Goal: Transaction & Acquisition: Purchase product/service

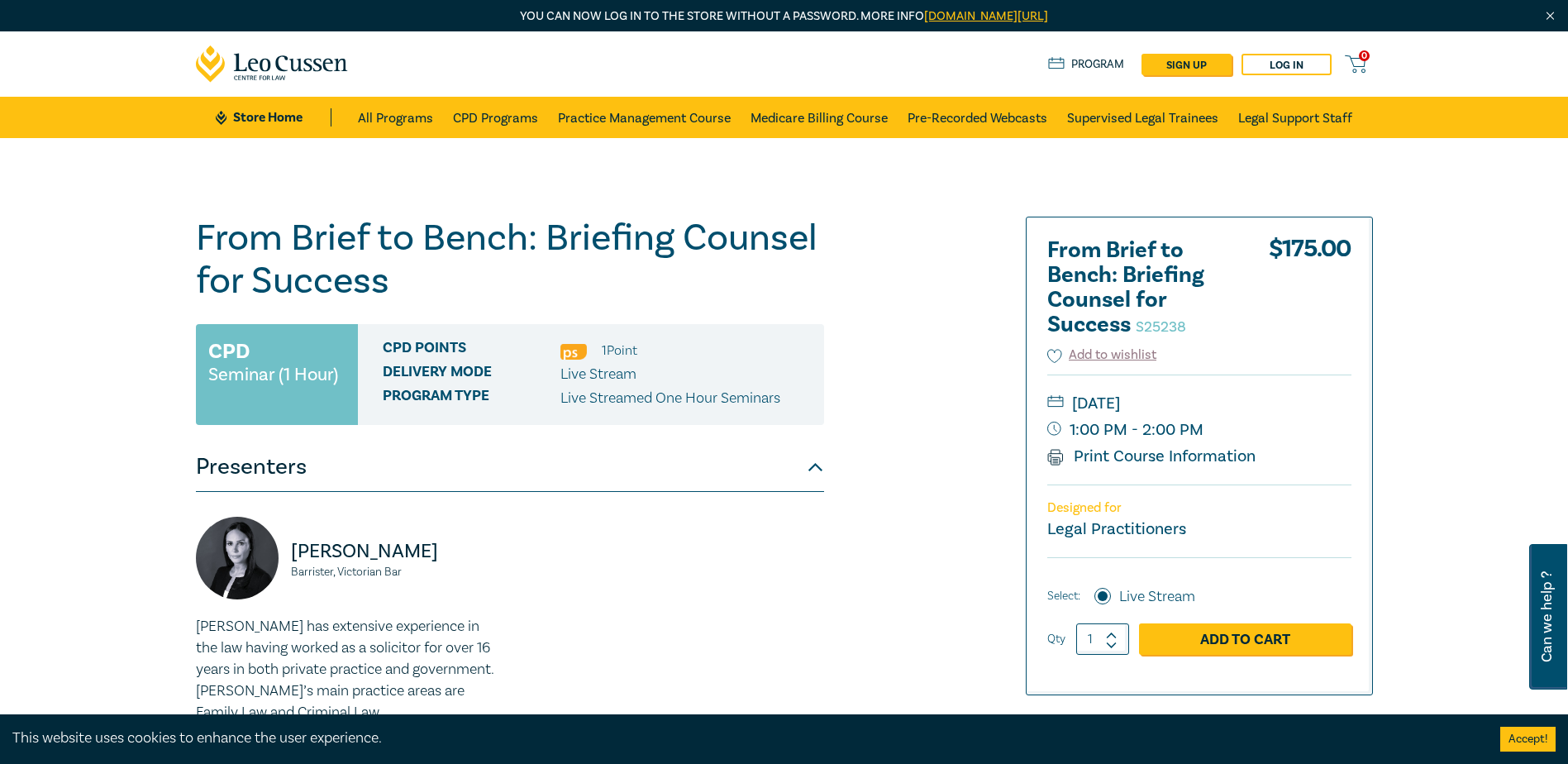
click at [1110, 635] on icon at bounding box center [1111, 635] width 9 height 4
type input "4"
drag, startPoint x: 1110, startPoint y: 635, endPoint x: 1196, endPoint y: 639, distance: 86.1
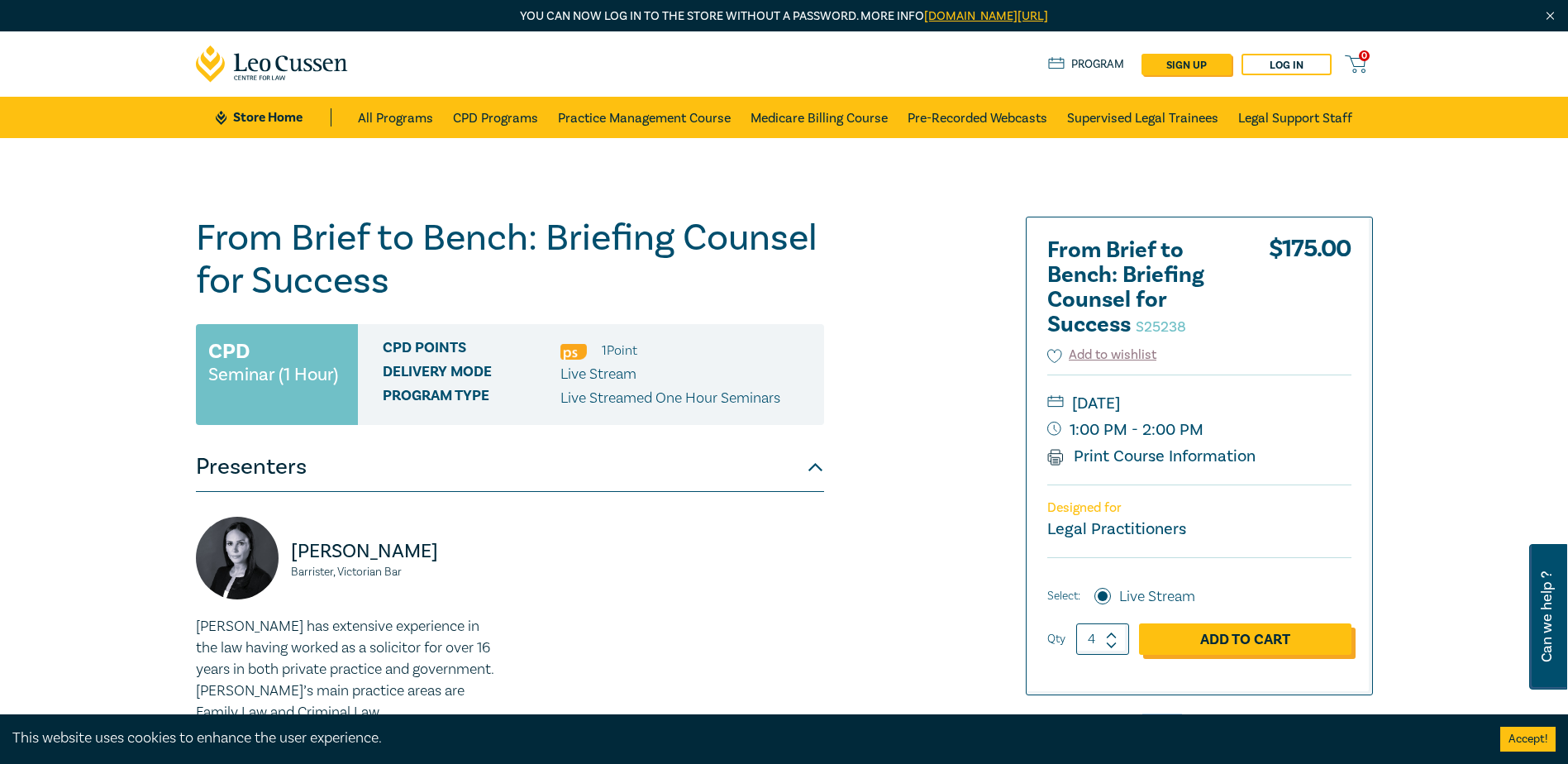
click at [1196, 639] on link "Add to Cart" at bounding box center [1245, 639] width 212 height 31
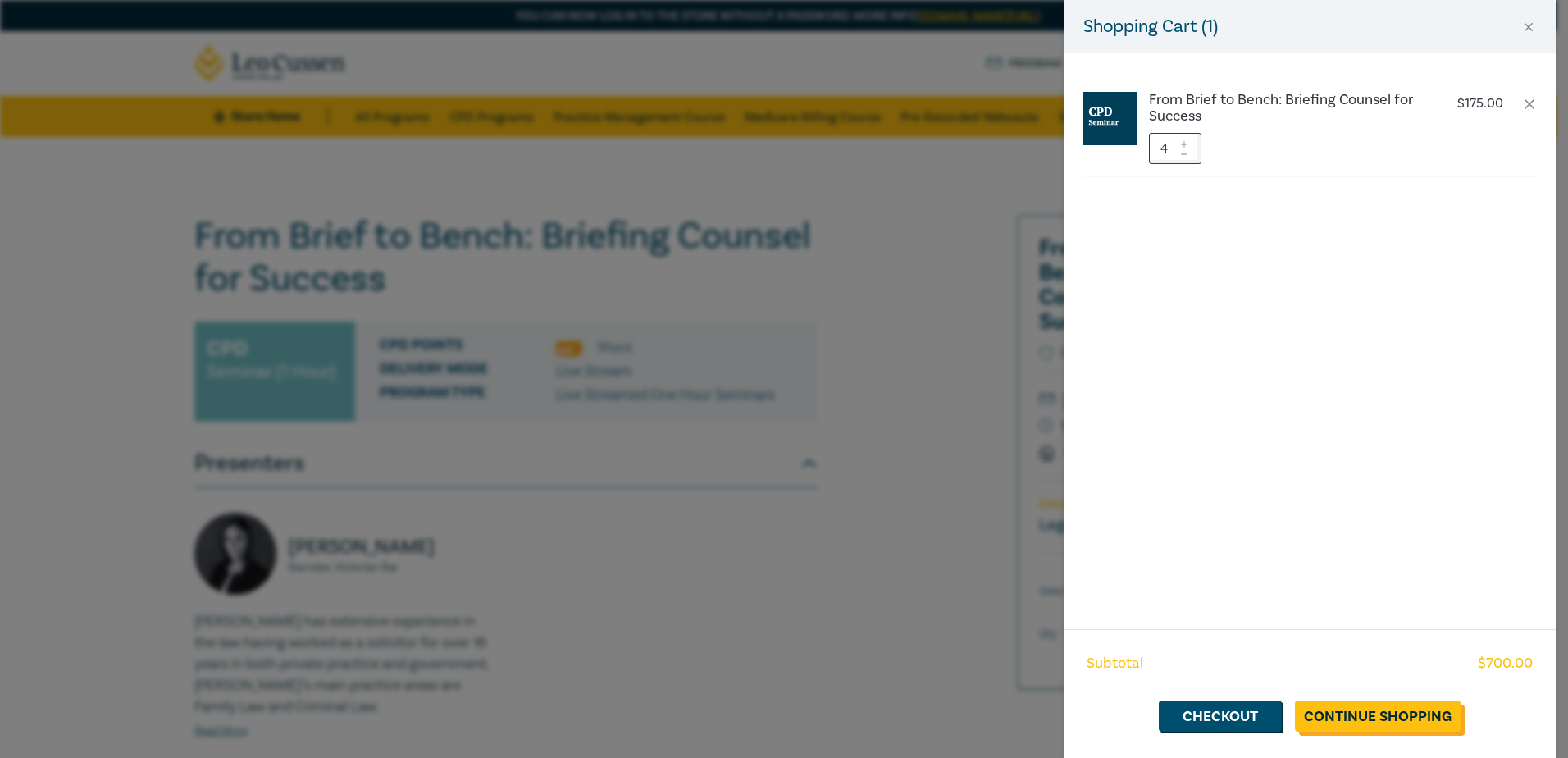
click at [1365, 715] on link "Continue Shopping" at bounding box center [1377, 716] width 165 height 31
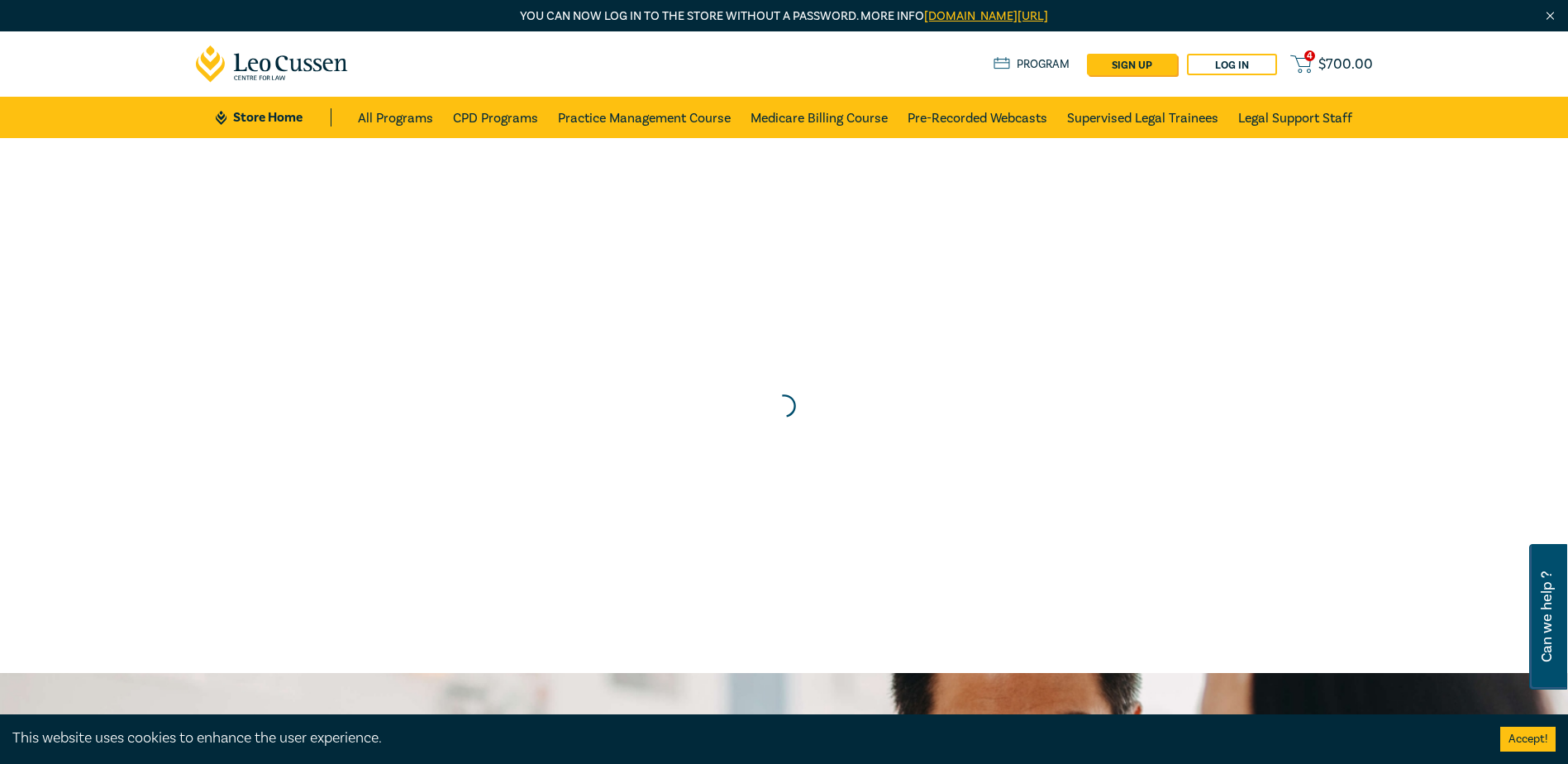
click at [1310, 61] on span "4" at bounding box center [1309, 55] width 10 height 10
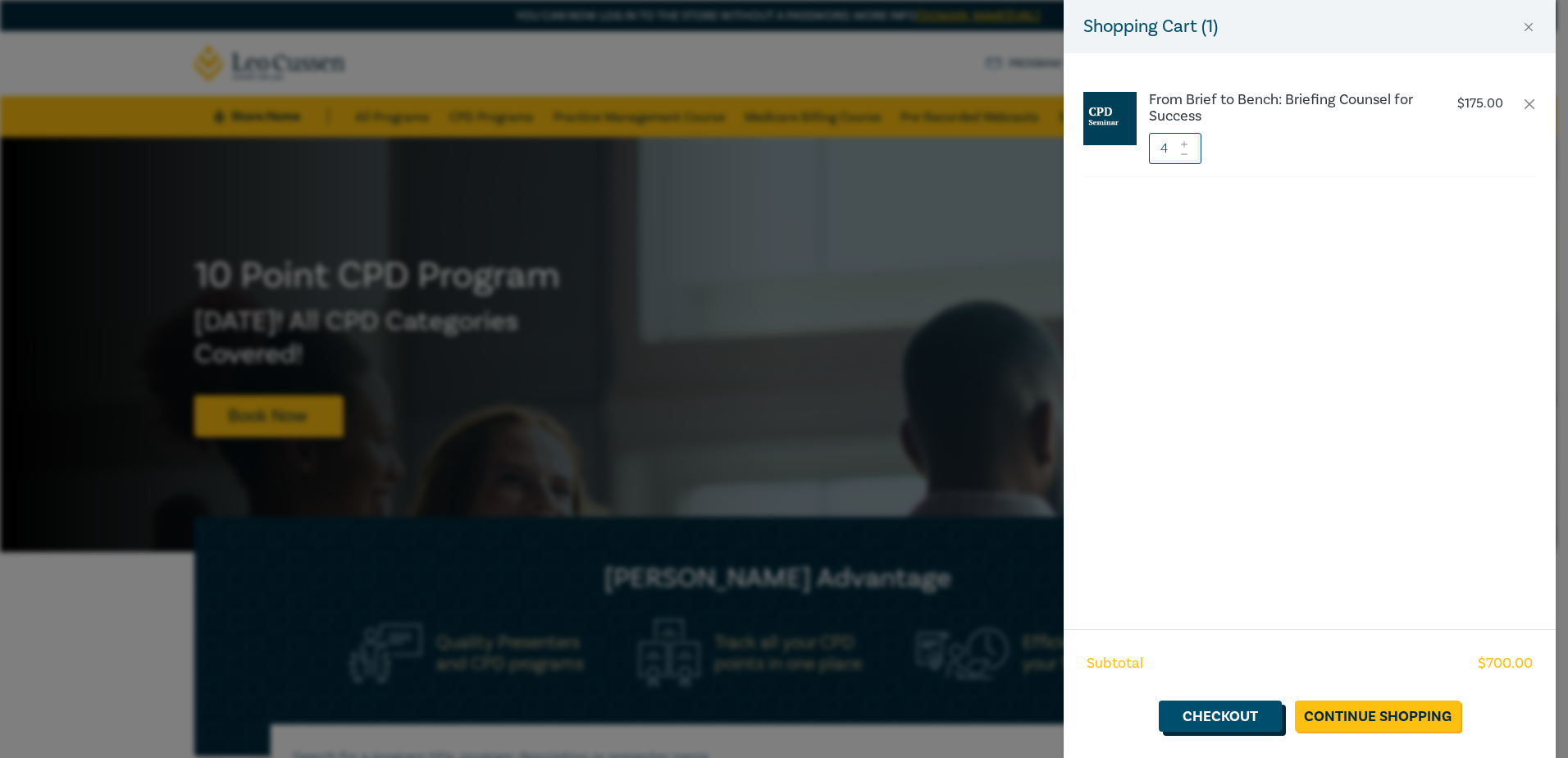
click at [1233, 708] on link "Checkout" at bounding box center [1220, 716] width 123 height 31
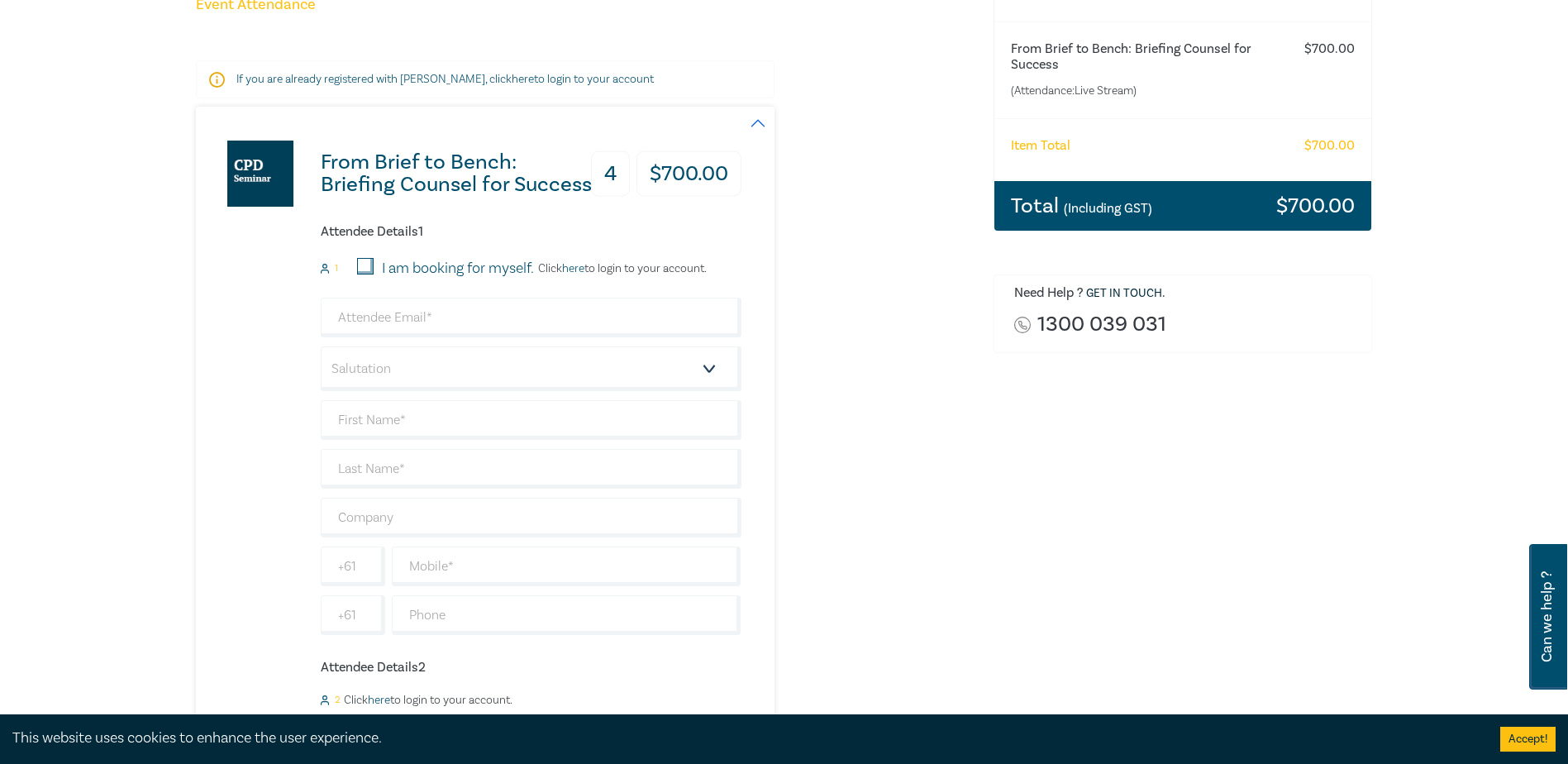
scroll to position [248, 0]
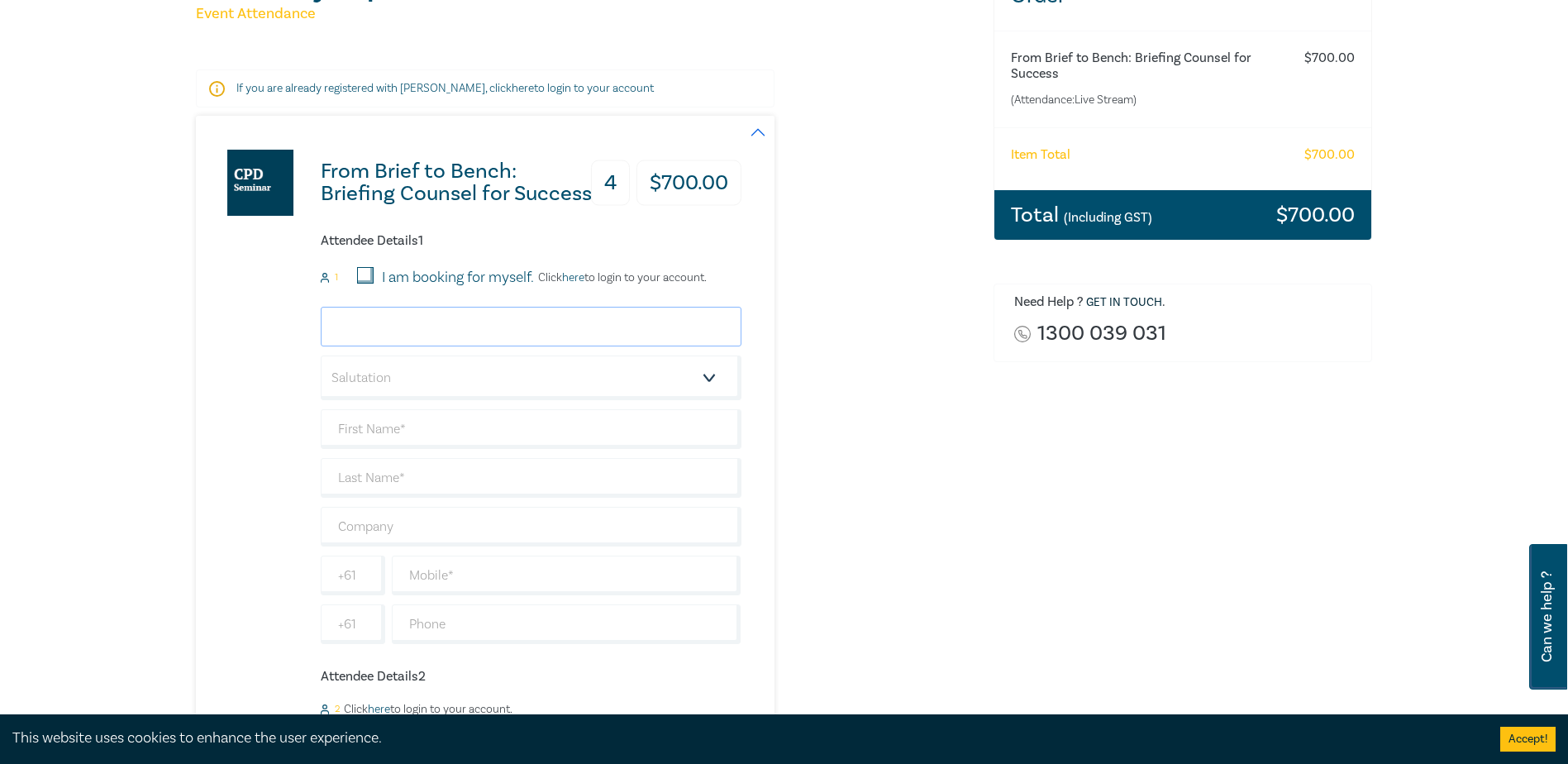
click at [382, 329] on input "email" at bounding box center [531, 326] width 420 height 40
type input "M"
click at [446, 324] on input "email" at bounding box center [531, 326] width 420 height 40
click at [469, 313] on input "email" at bounding box center [531, 326] width 420 height 40
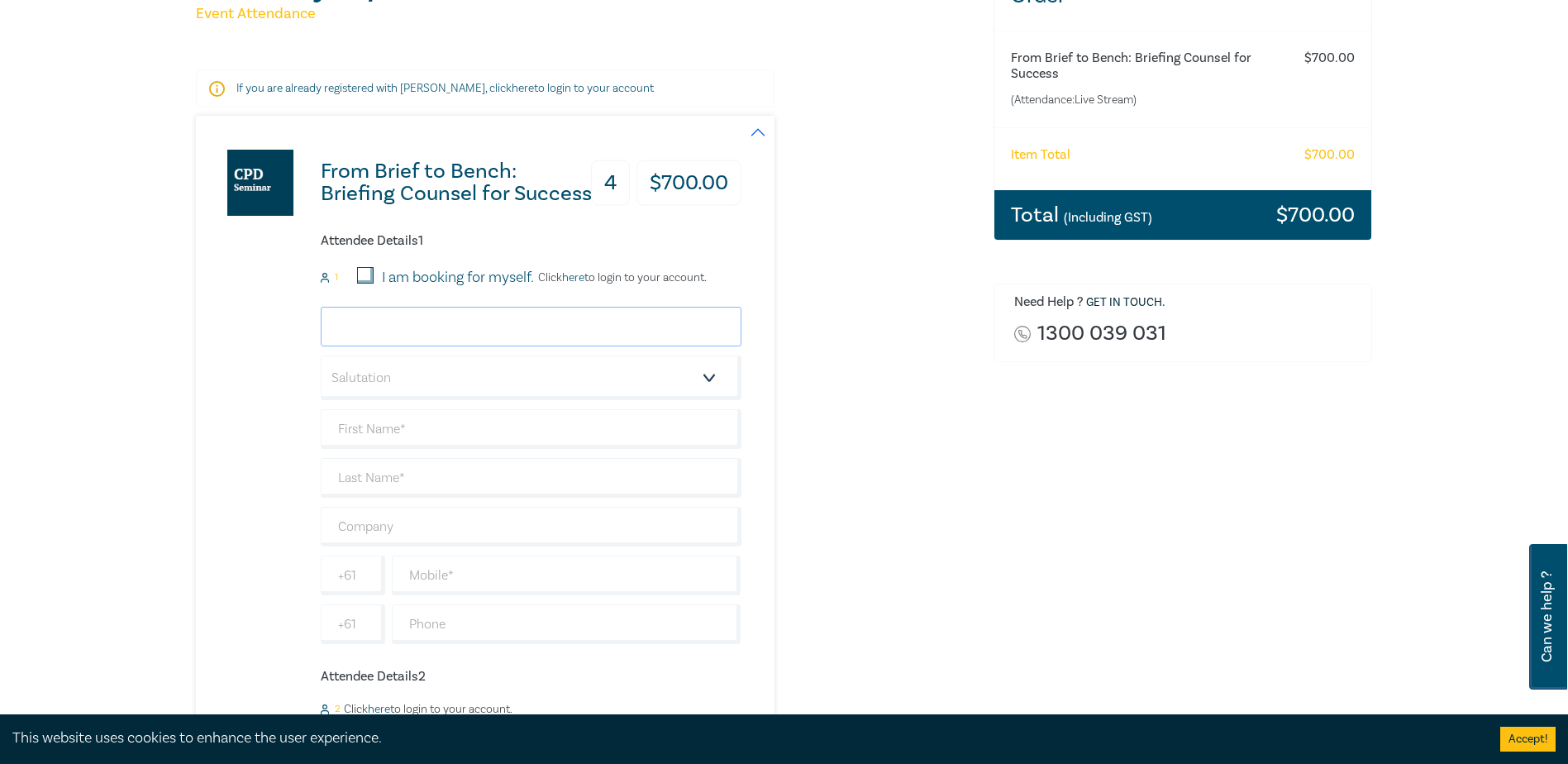
paste input "Matthew.sargeant@esc.vic.gov.au"
type input "Matthew.sargeant@esc.vic.gov.au"
drag, startPoint x: 353, startPoint y: 378, endPoint x: 366, endPoint y: 378, distance: 13.0
click at [353, 378] on select "Salutation Mr. Mrs. Ms. Miss Dr. Prof. Other" at bounding box center [531, 378] width 420 height 45
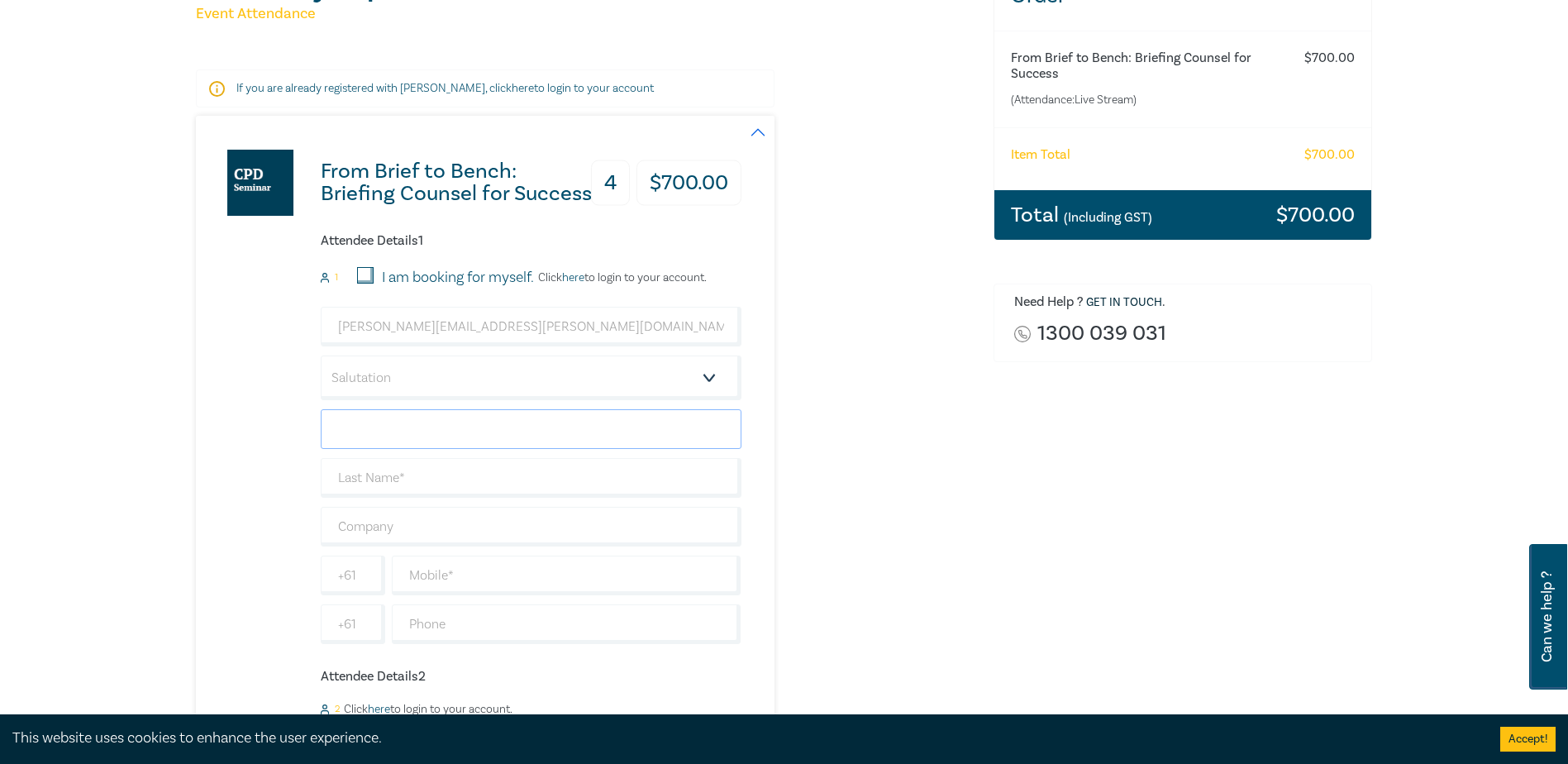
click at [414, 433] on input "text" at bounding box center [531, 429] width 420 height 40
click at [349, 433] on input "text" at bounding box center [531, 429] width 420 height 40
paste input "Matthew Sargeant"
drag, startPoint x: 395, startPoint y: 427, endPoint x: 633, endPoint y: 440, distance: 238.4
click at [633, 440] on input "Matthew Sargeant" at bounding box center [531, 429] width 420 height 40
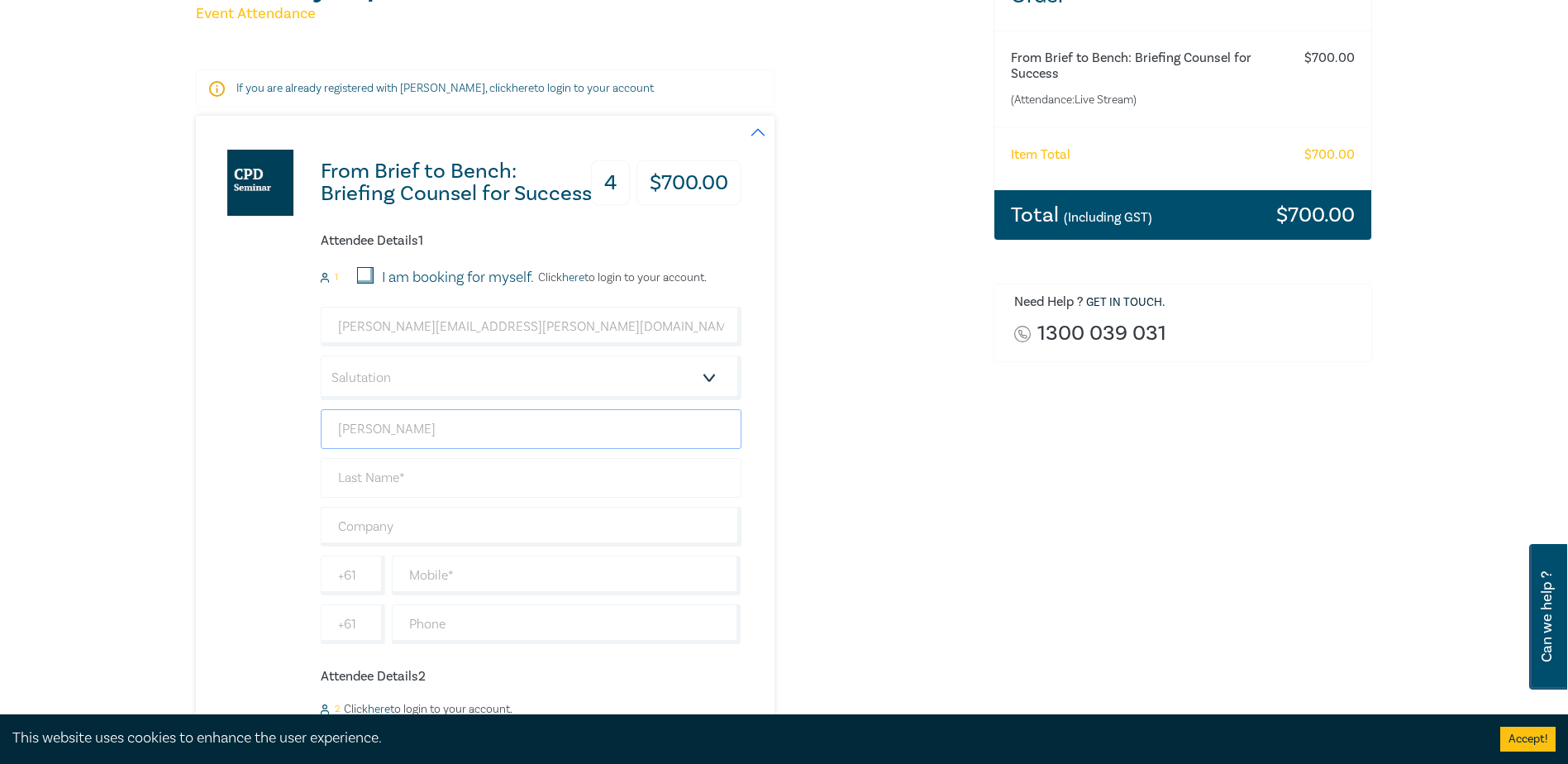
type input "Matthew"
click at [384, 480] on input "text" at bounding box center [531, 478] width 420 height 40
paste input "Sargeant"
type input "Sargeant"
click at [360, 527] on input "text" at bounding box center [531, 527] width 420 height 40
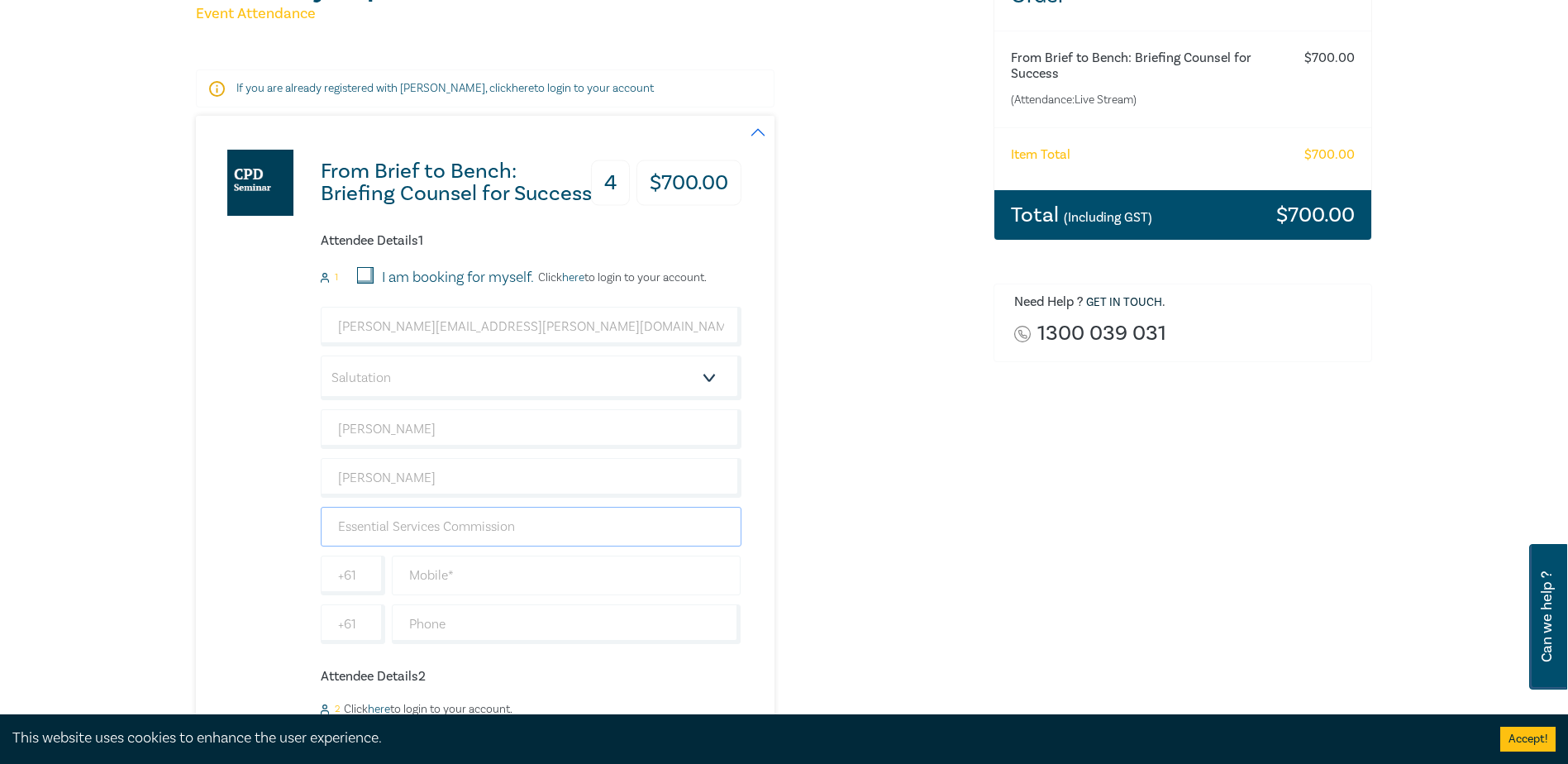
type input "Essential Services Commission"
click at [511, 572] on input "text" at bounding box center [566, 576] width 349 height 40
type input "0400000000"
drag, startPoint x: 570, startPoint y: 540, endPoint x: 238, endPoint y: 537, distance: 332.0
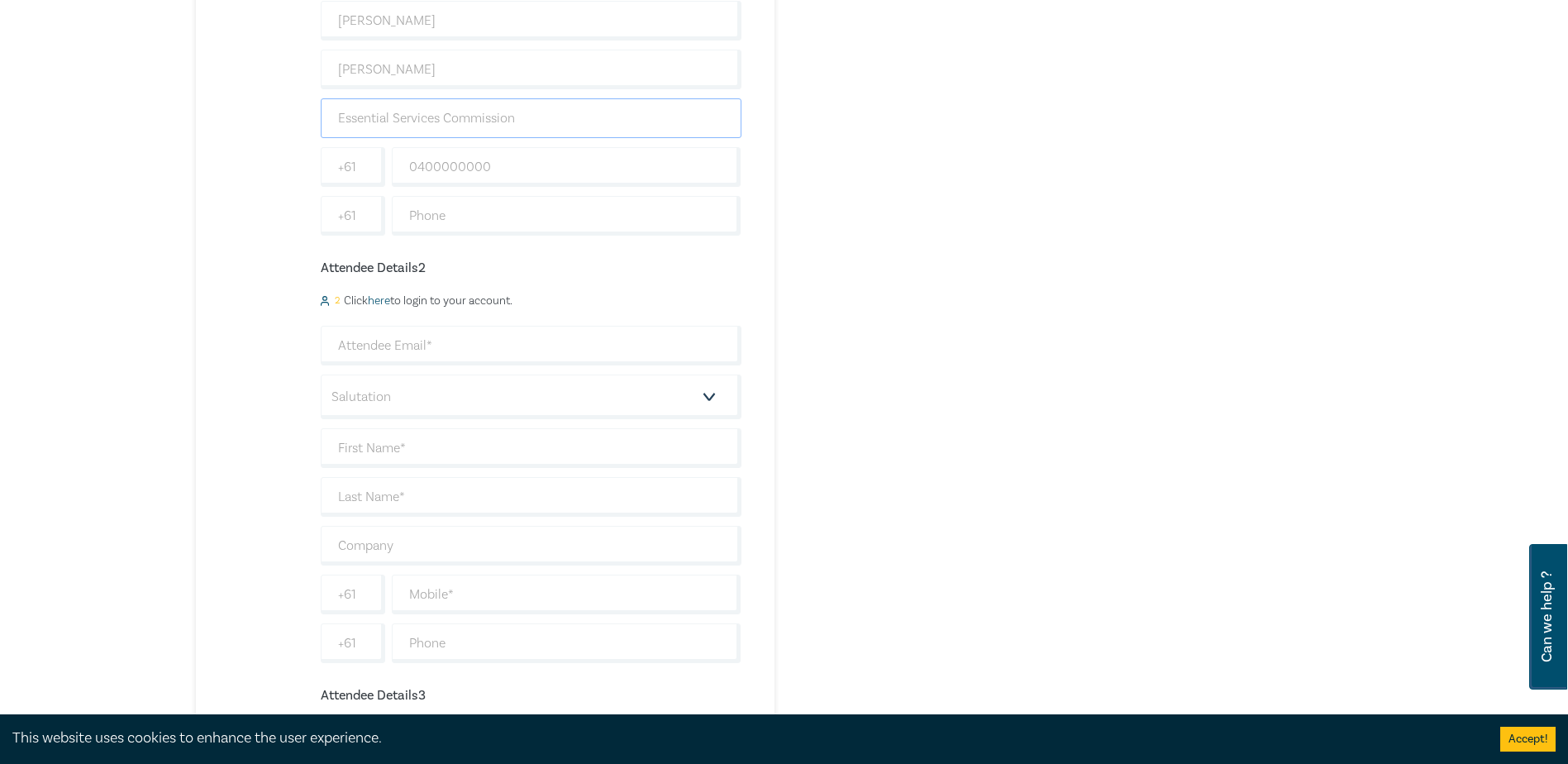
scroll to position [661, 0]
click at [431, 537] on input "text" at bounding box center [531, 540] width 420 height 40
paste input "Essential Services Commission"
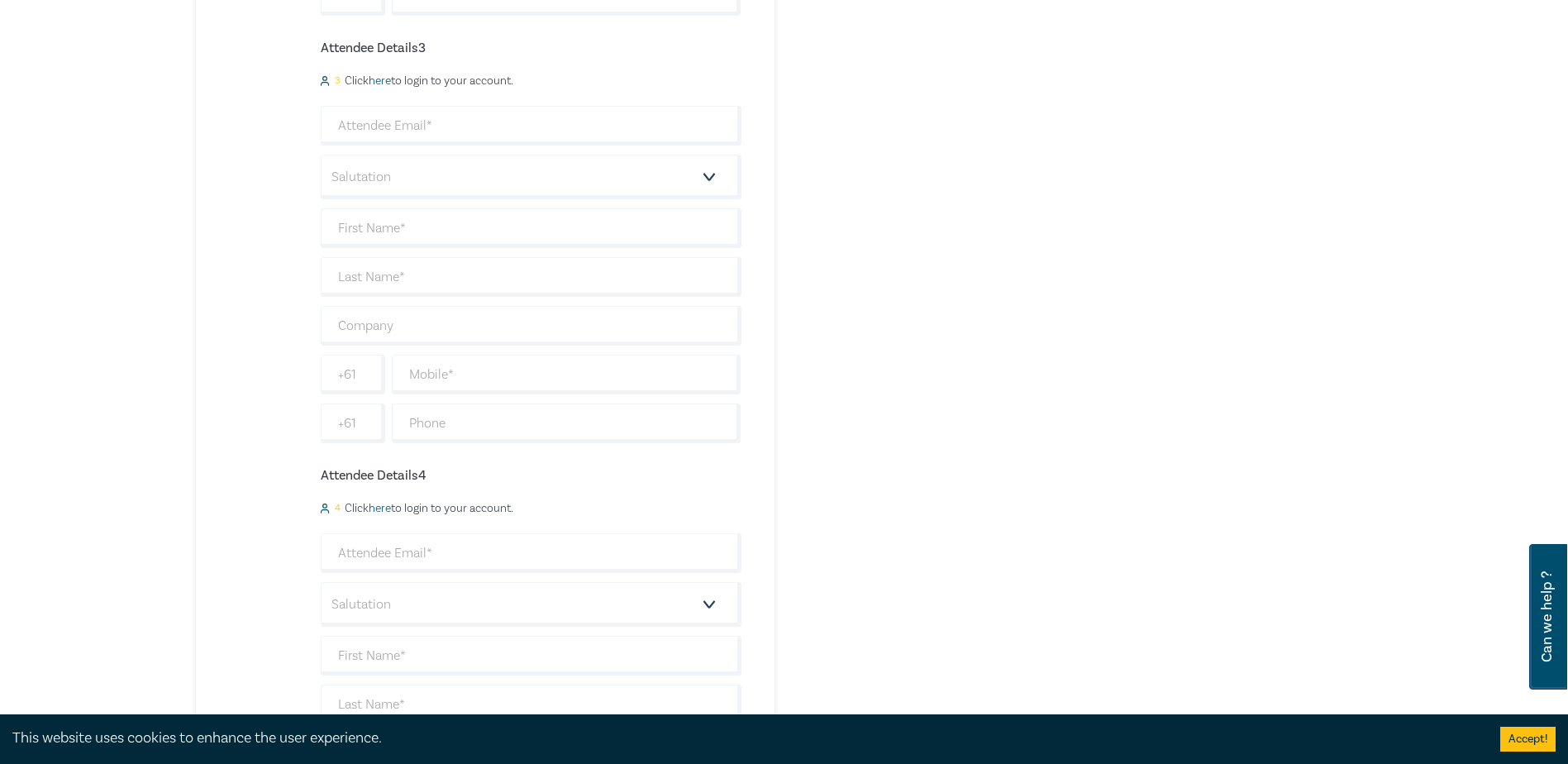
scroll to position [1323, 0]
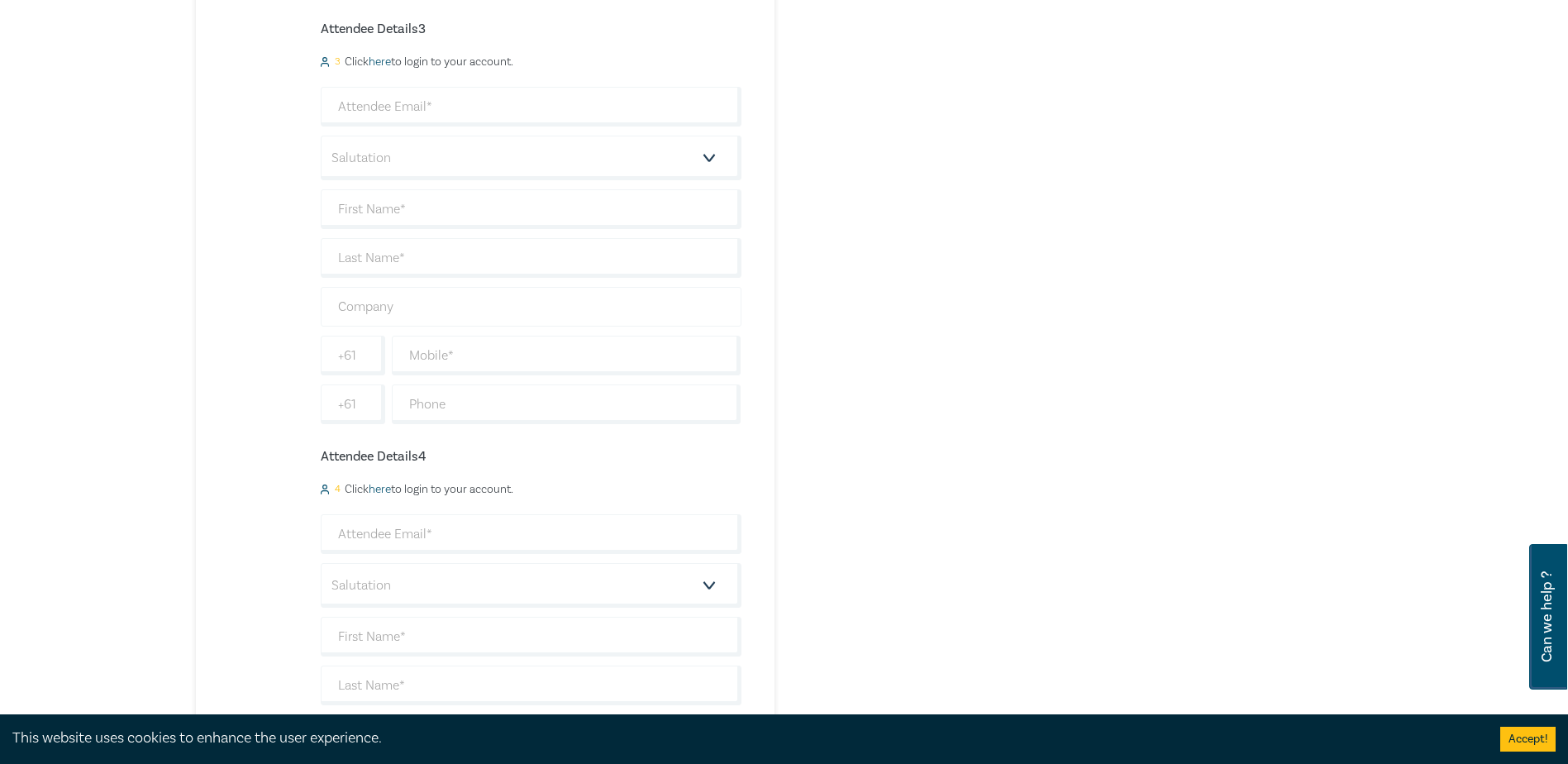
type input "Essential Services Commission"
click at [391, 311] on input "text" at bounding box center [531, 306] width 420 height 40
paste input "Essential Services Commission"
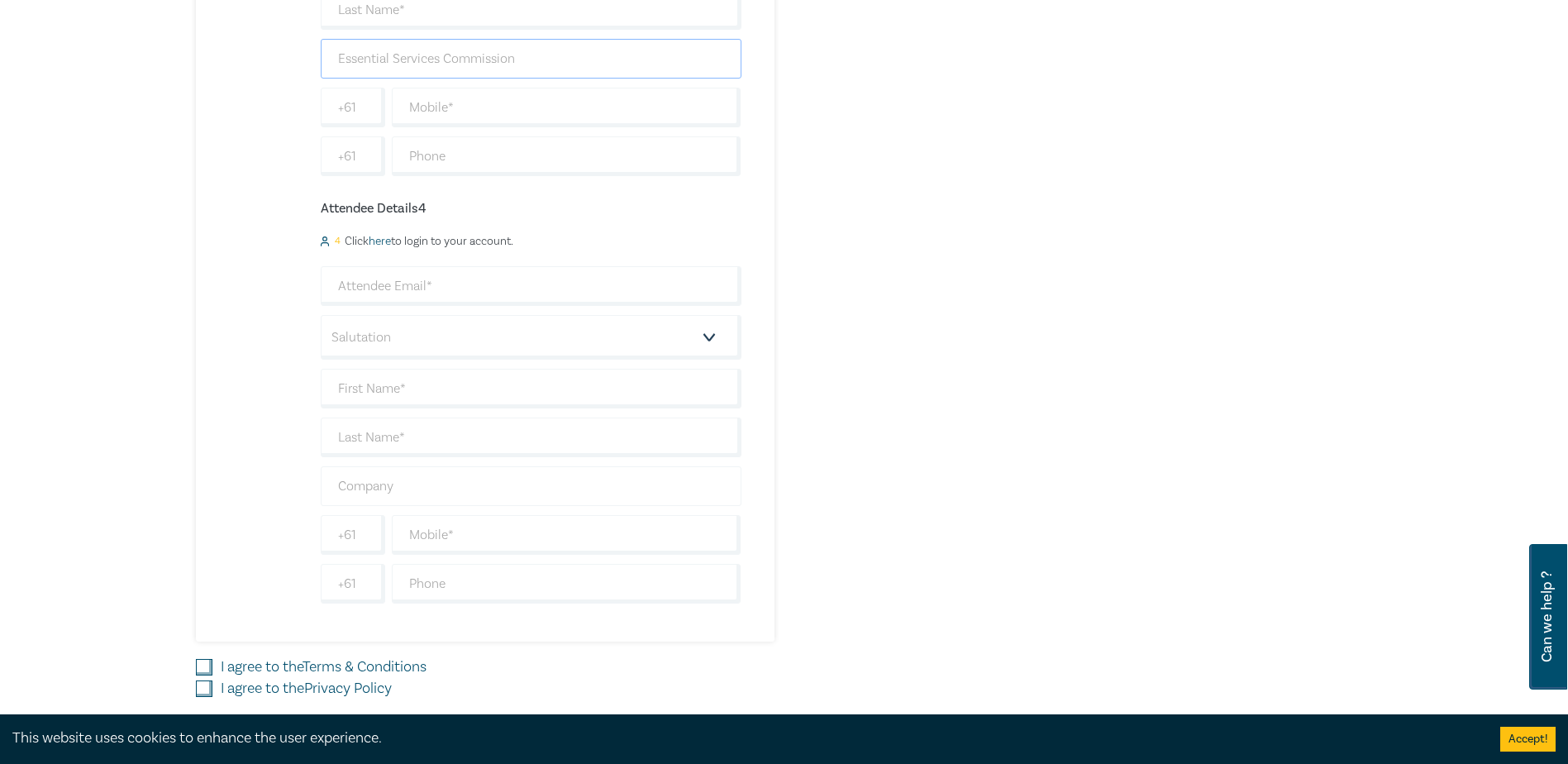
type input "Essential Services Commission"
click at [402, 477] on input "text" at bounding box center [531, 486] width 420 height 40
paste input "Essential Services Commission"
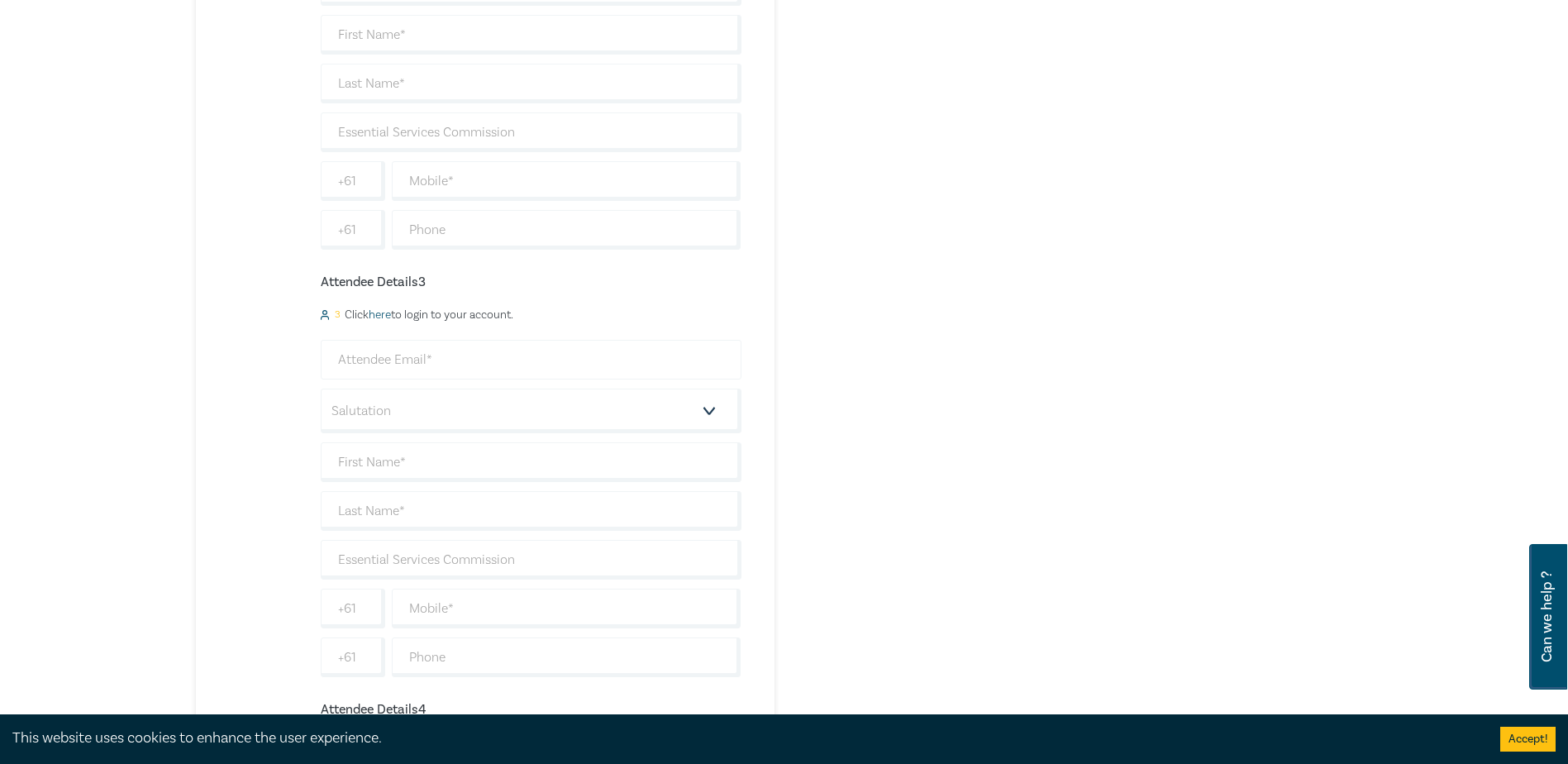
scroll to position [578, 0]
type input "Essential Services Commission"
drag, startPoint x: 493, startPoint y: 240, endPoint x: 352, endPoint y: 243, distance: 141.0
click at [352, 243] on div "+61 0400000000" at bounding box center [531, 244] width 427 height 40
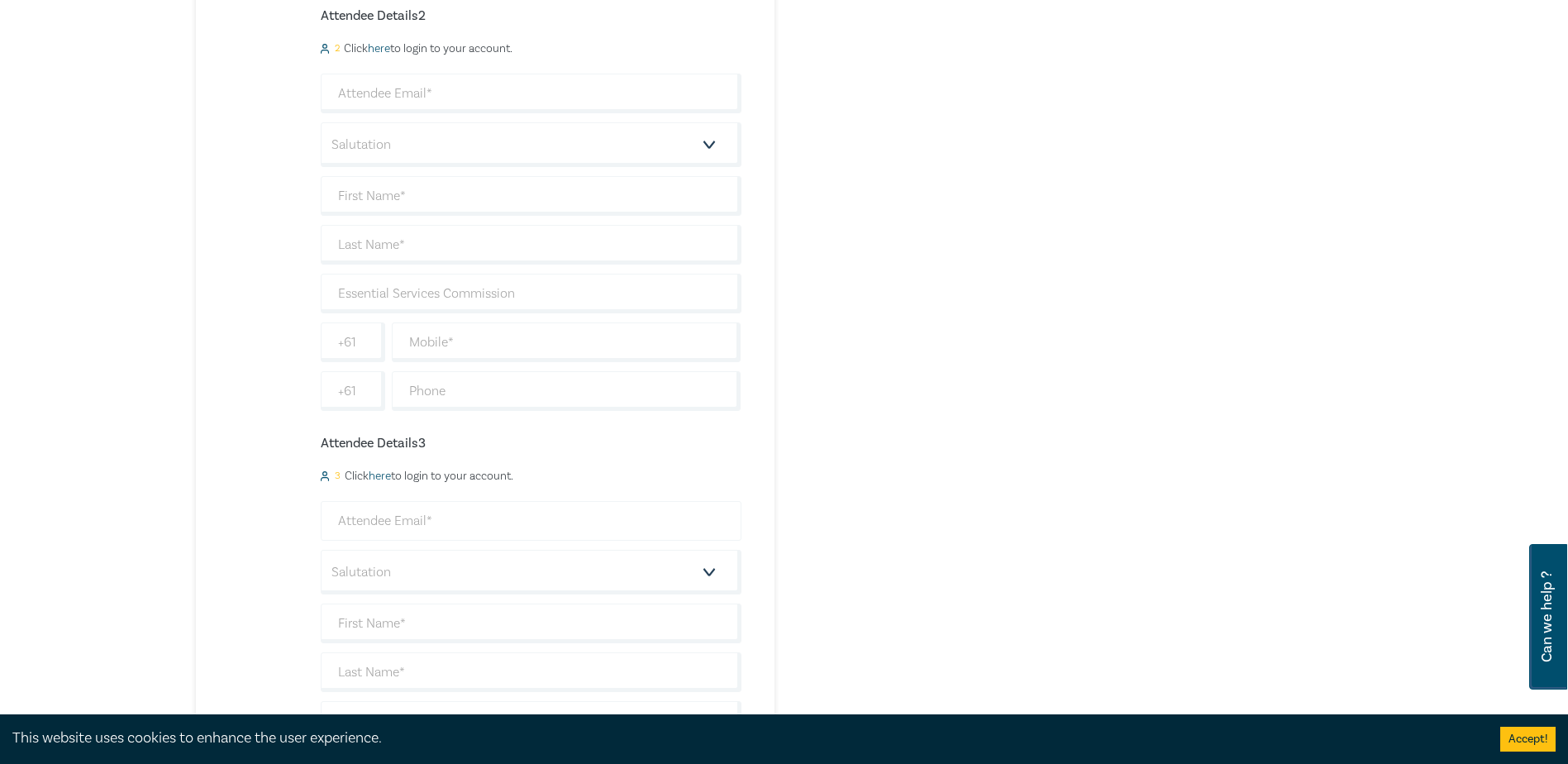
scroll to position [909, 0]
click at [465, 341] on input "text" at bounding box center [566, 342] width 349 height 40
paste input "0400000000"
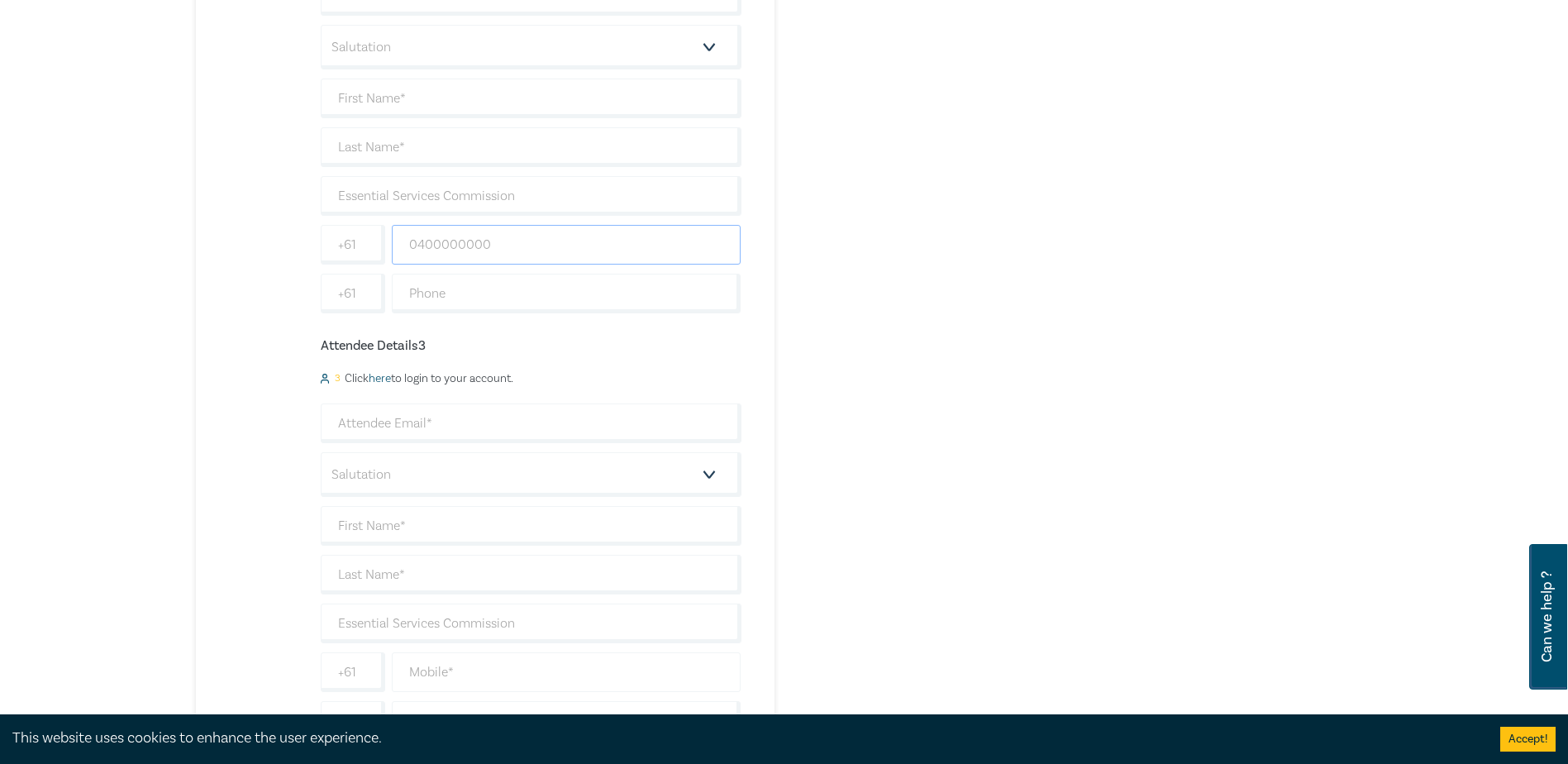
scroll to position [1158, 0]
type input "0400000000"
drag, startPoint x: 453, startPoint y: 503, endPoint x: 449, endPoint y: 515, distance: 12.6
click at [451, 503] on input "text" at bounding box center [566, 521] width 349 height 40
paste input "0400000000"
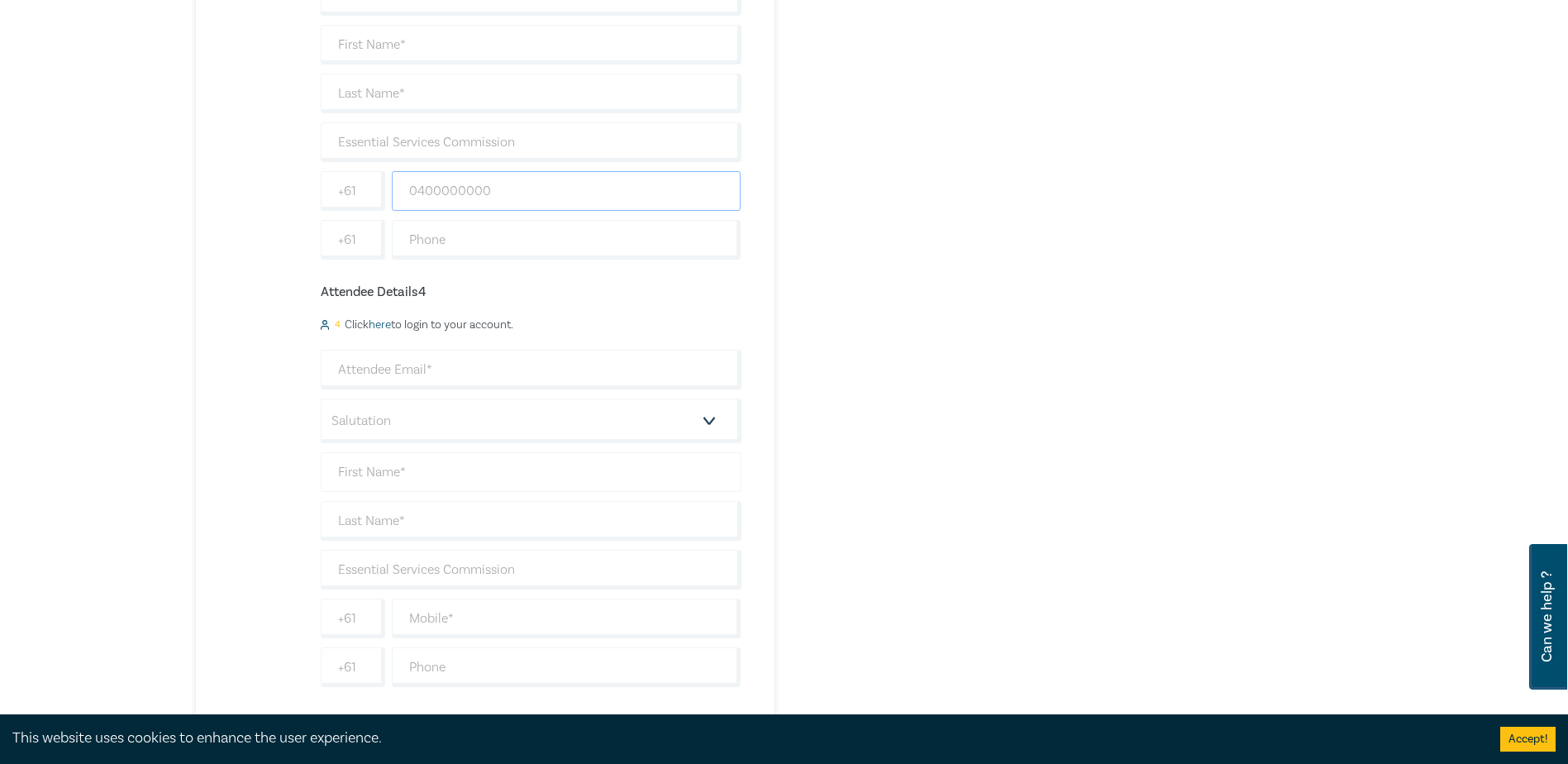
scroll to position [1488, 0]
type input "0400000000"
click at [424, 609] on input "text" at bounding box center [566, 617] width 349 height 40
paste input "0400000000"
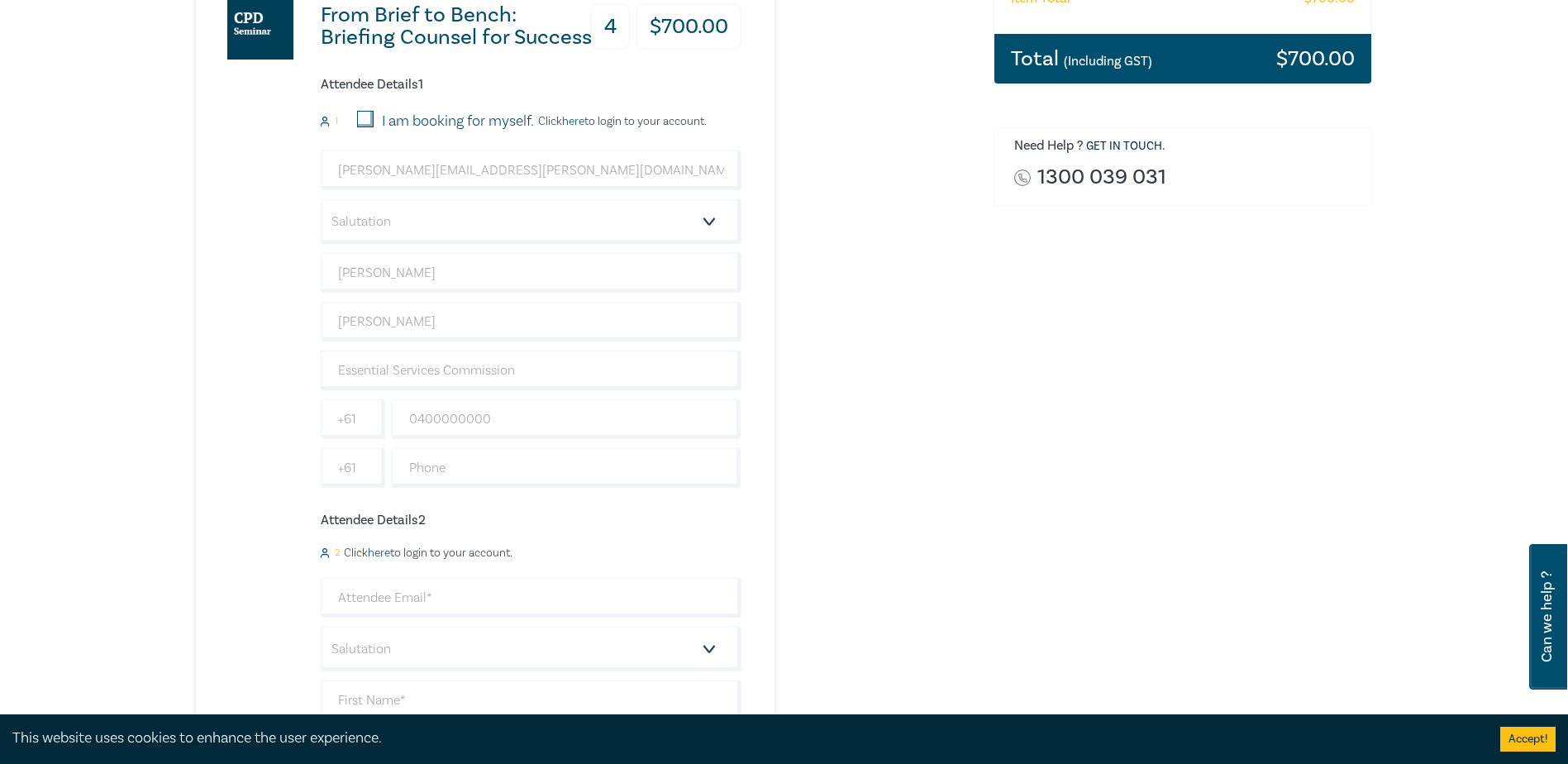
scroll to position [166, 0]
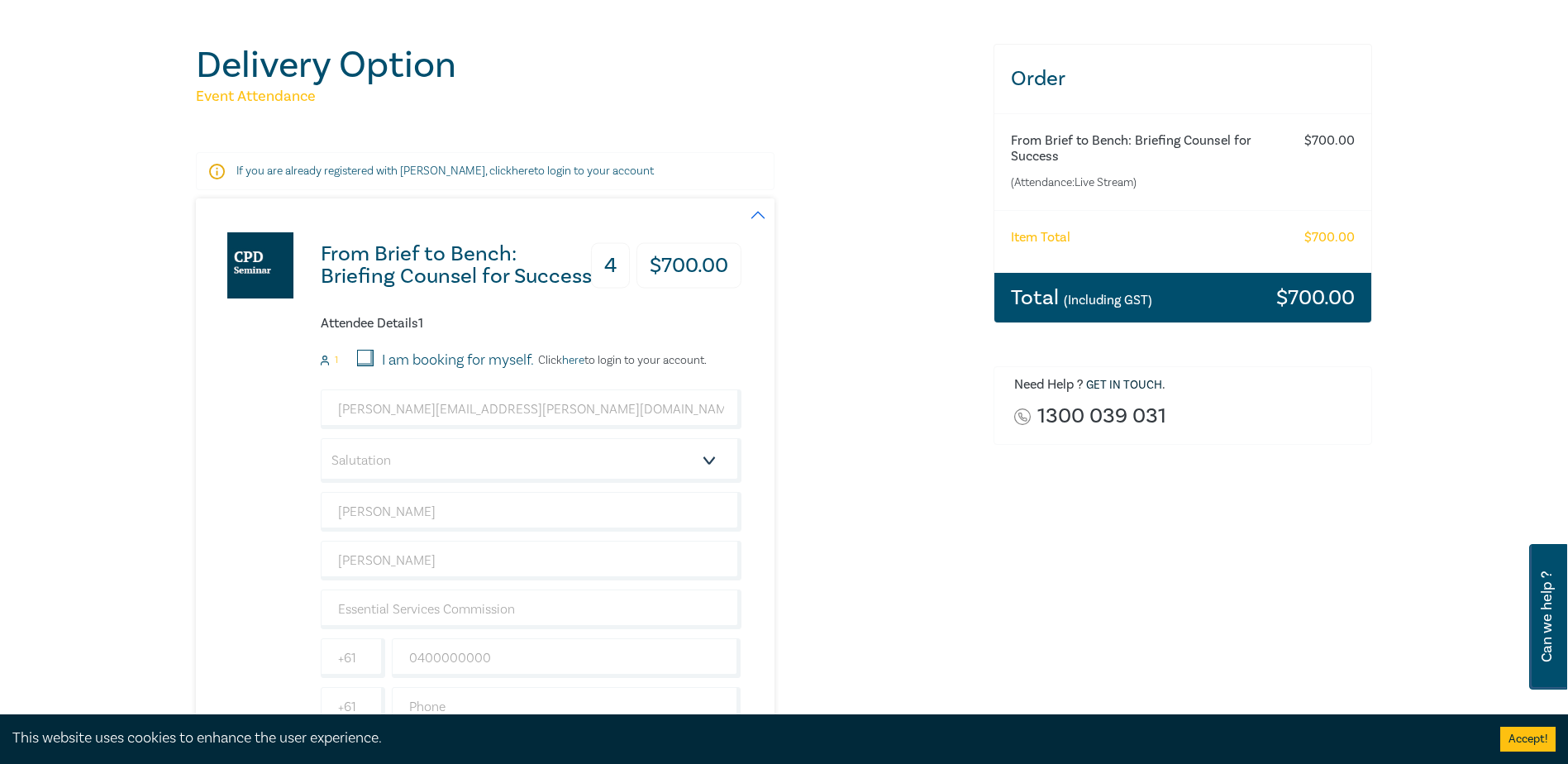
type input "0400000000"
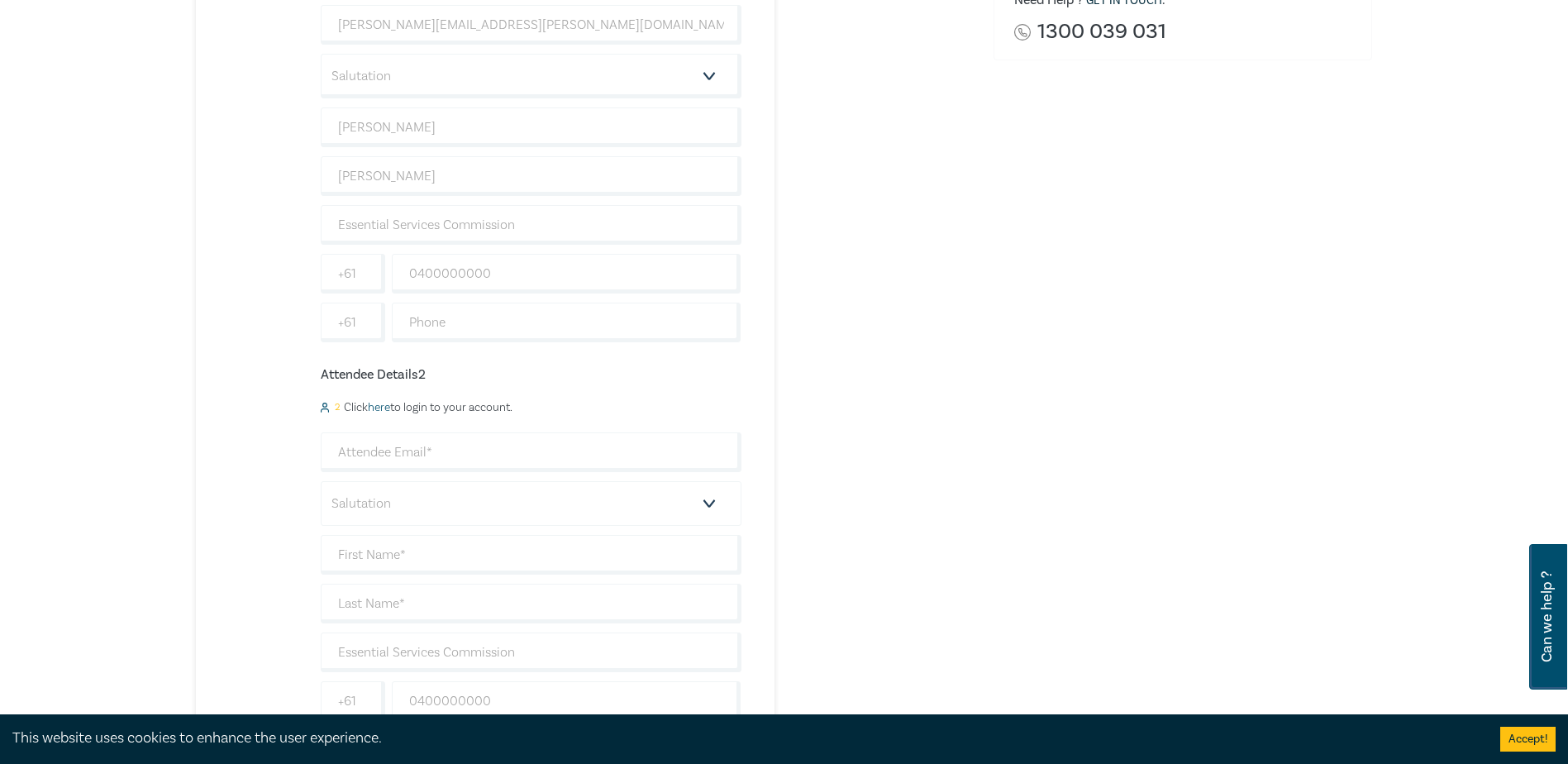
scroll to position [578, 0]
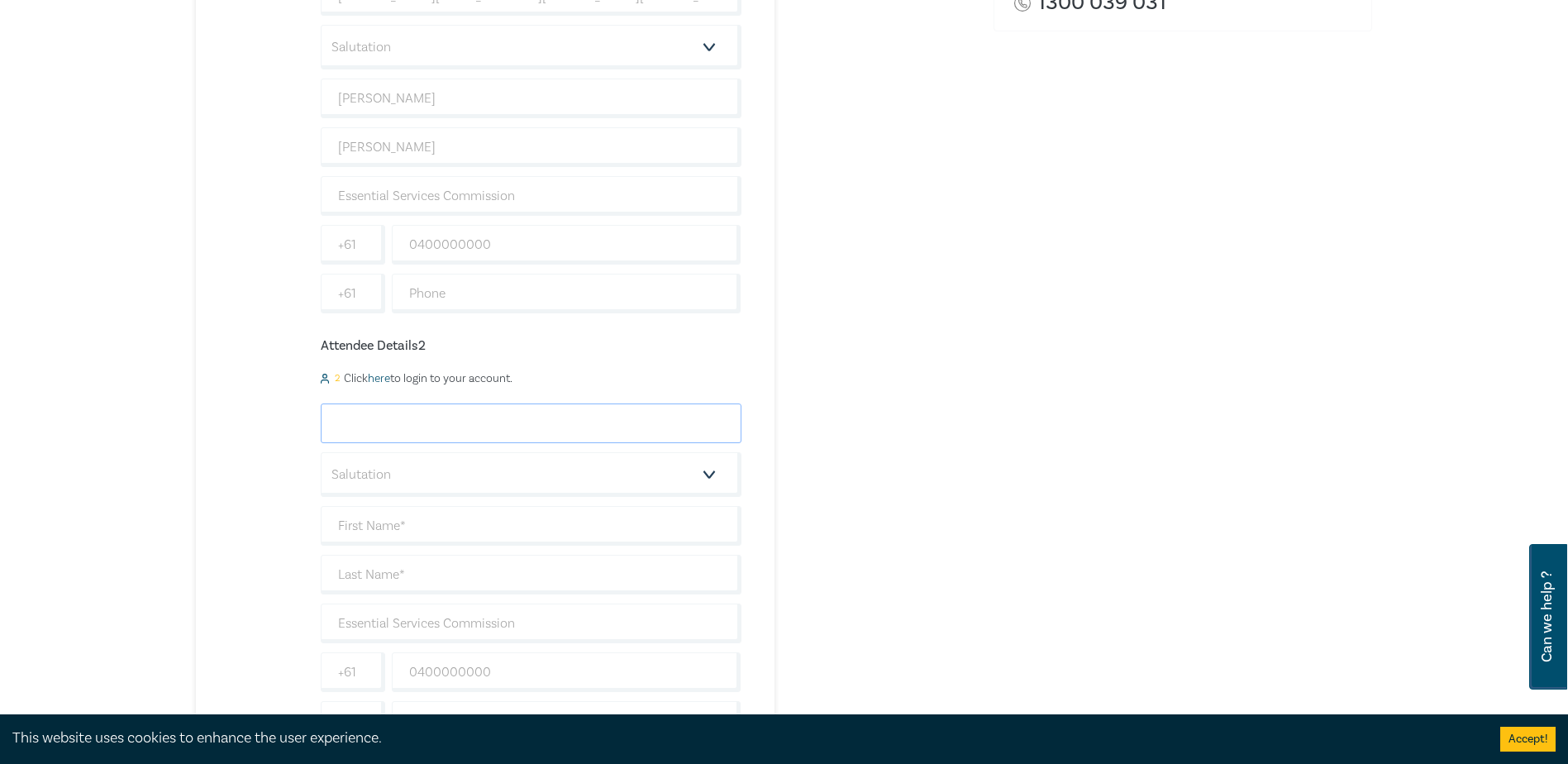
click at [400, 420] on input "email" at bounding box center [531, 423] width 420 height 40
paste input "caitlin.pentony@esc.vic.gov.au"
type input "caitlin.pentony@esc.vic.gov.au"
click at [450, 473] on select "Salutation Mr. Mrs. Ms. Miss Dr. Prof. Other" at bounding box center [531, 475] width 420 height 45
click at [998, 488] on div "Order From Brief to Bench: Briefing Counsel for Success (Attendance: Live Strea…" at bounding box center [1183, 694] width 400 height 2128
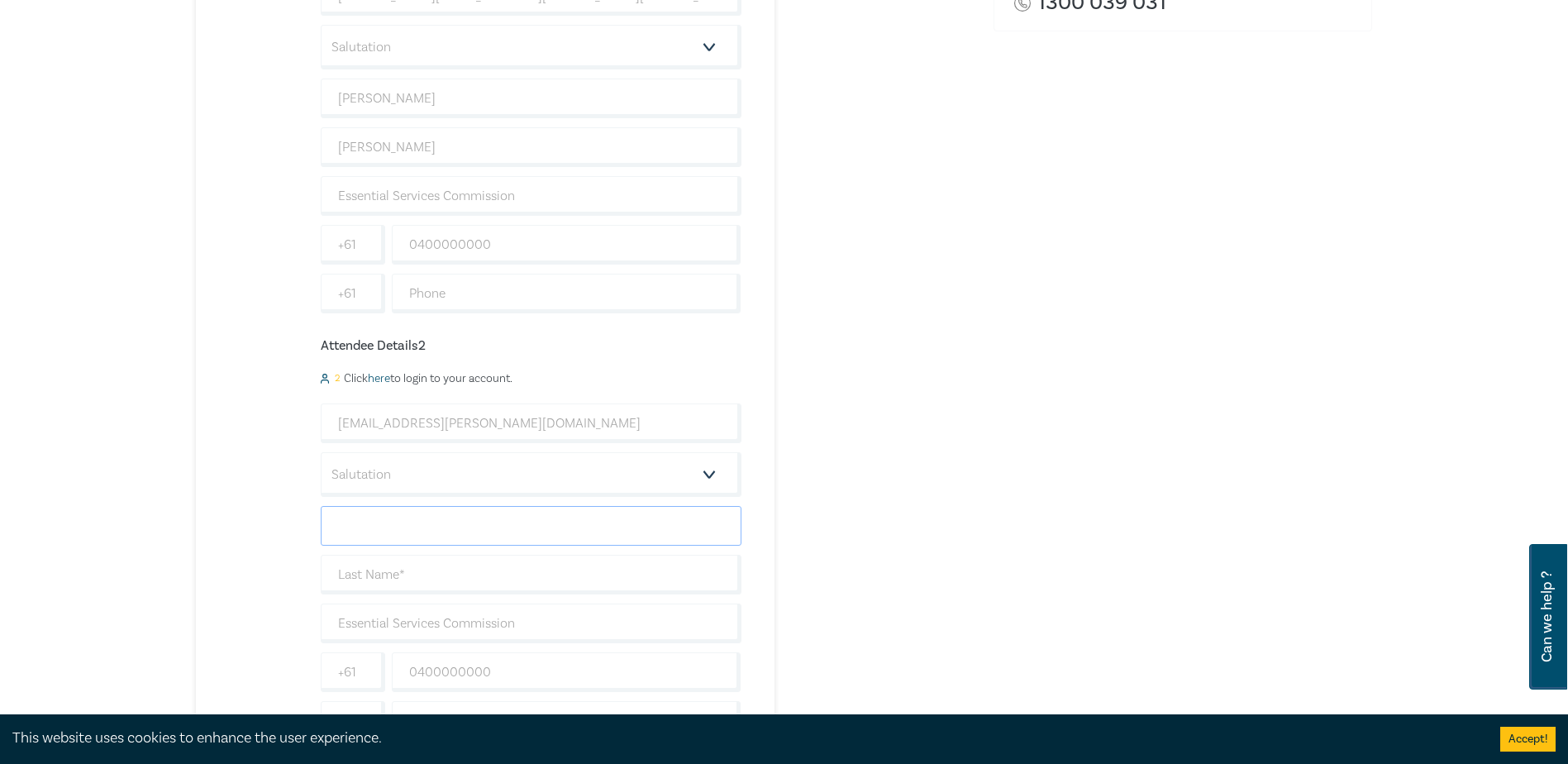
click at [393, 527] on input "text" at bounding box center [531, 526] width 420 height 40
paste input "Caitlin Pentony"
drag, startPoint x: 380, startPoint y: 521, endPoint x: 677, endPoint y: 513, distance: 297.1
click at [652, 512] on input "Caitlin Pentony" at bounding box center [531, 526] width 420 height 40
type input "Caitlin"
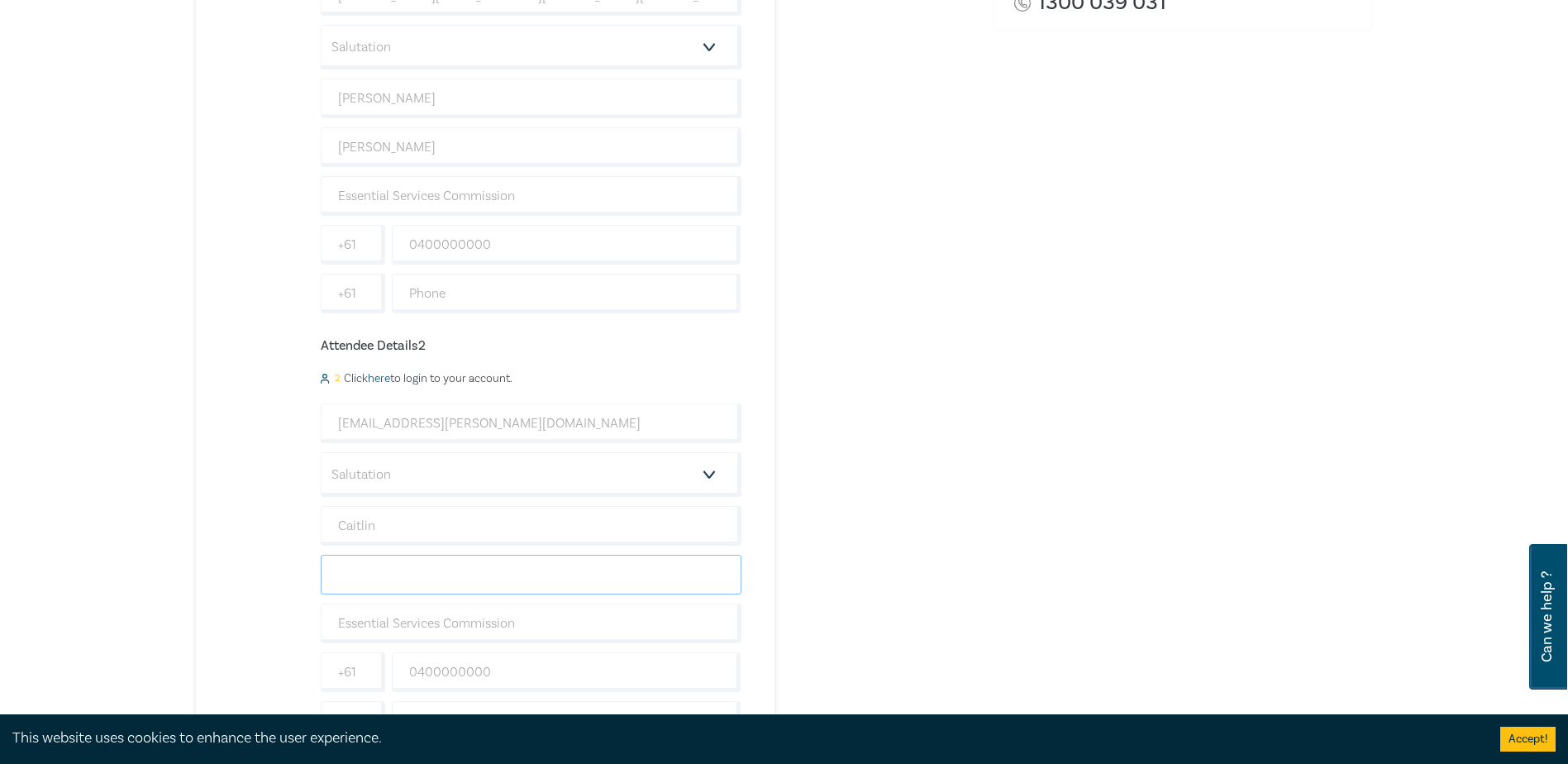
click at [380, 575] on input "text" at bounding box center [531, 575] width 420 height 40
paste input "Pentony"
type input "Pentony"
click at [382, 517] on input "Caitlin" at bounding box center [531, 526] width 420 height 40
type input "Caitlin"
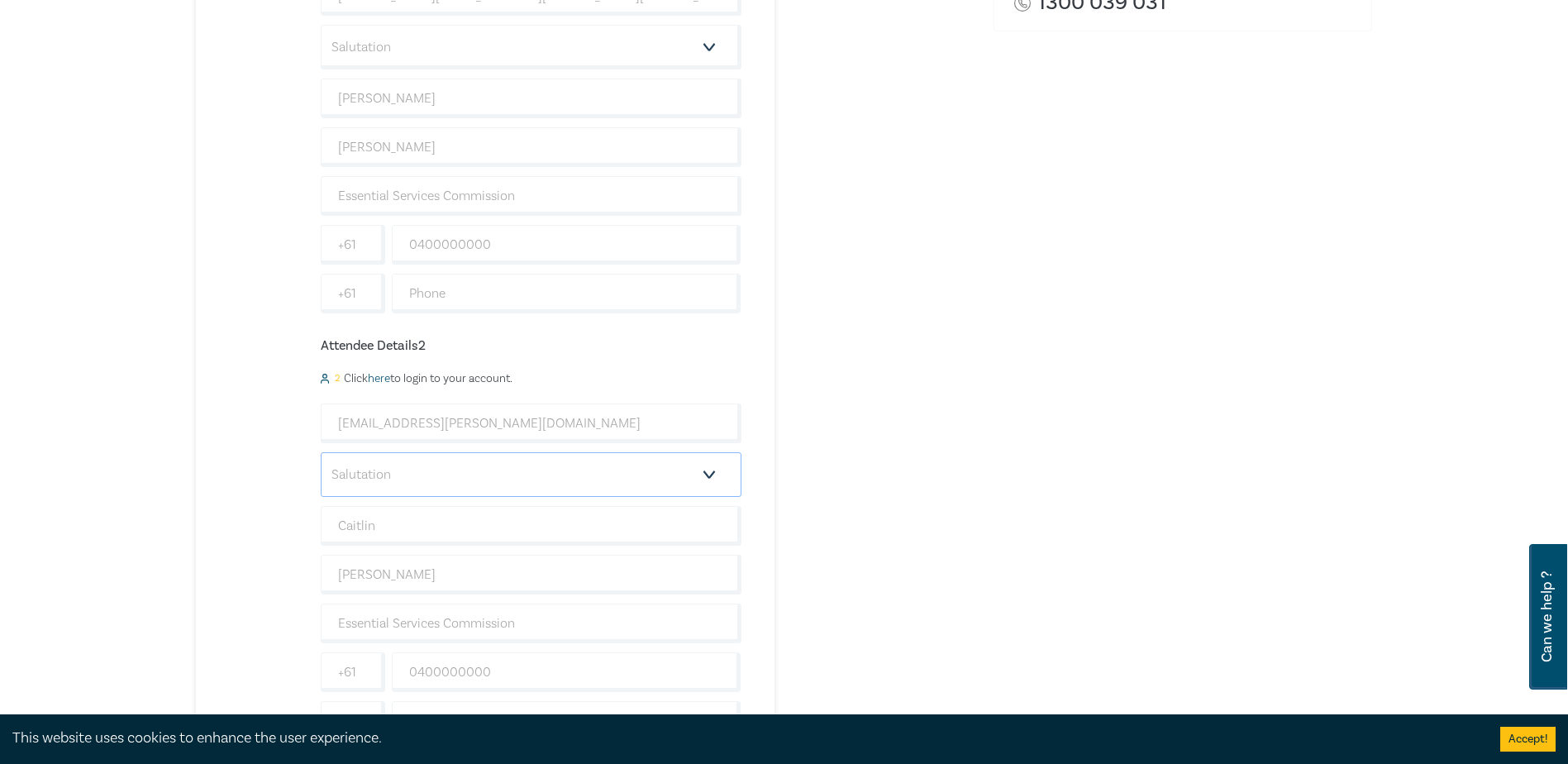
click at [457, 477] on select "Salutation Mr. Mrs. Ms. Miss Dr. Prof. Other" at bounding box center [531, 475] width 420 height 45
click at [918, 468] on div "From Brief to Bench: Briefing Counsel for Success 4 $ 700.00 Attendee Details 1…" at bounding box center [584, 709] width 778 height 1848
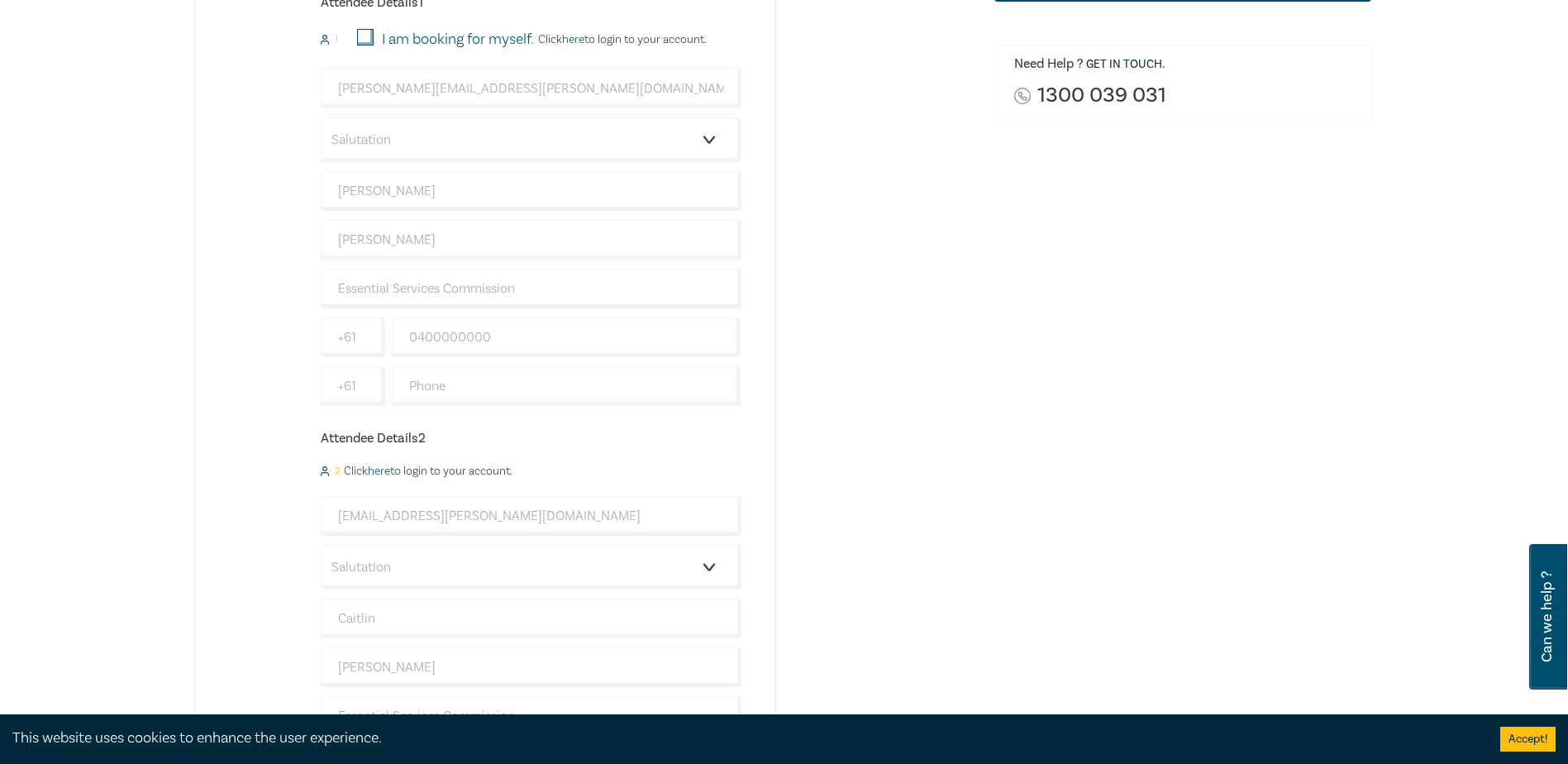
scroll to position [331, 0]
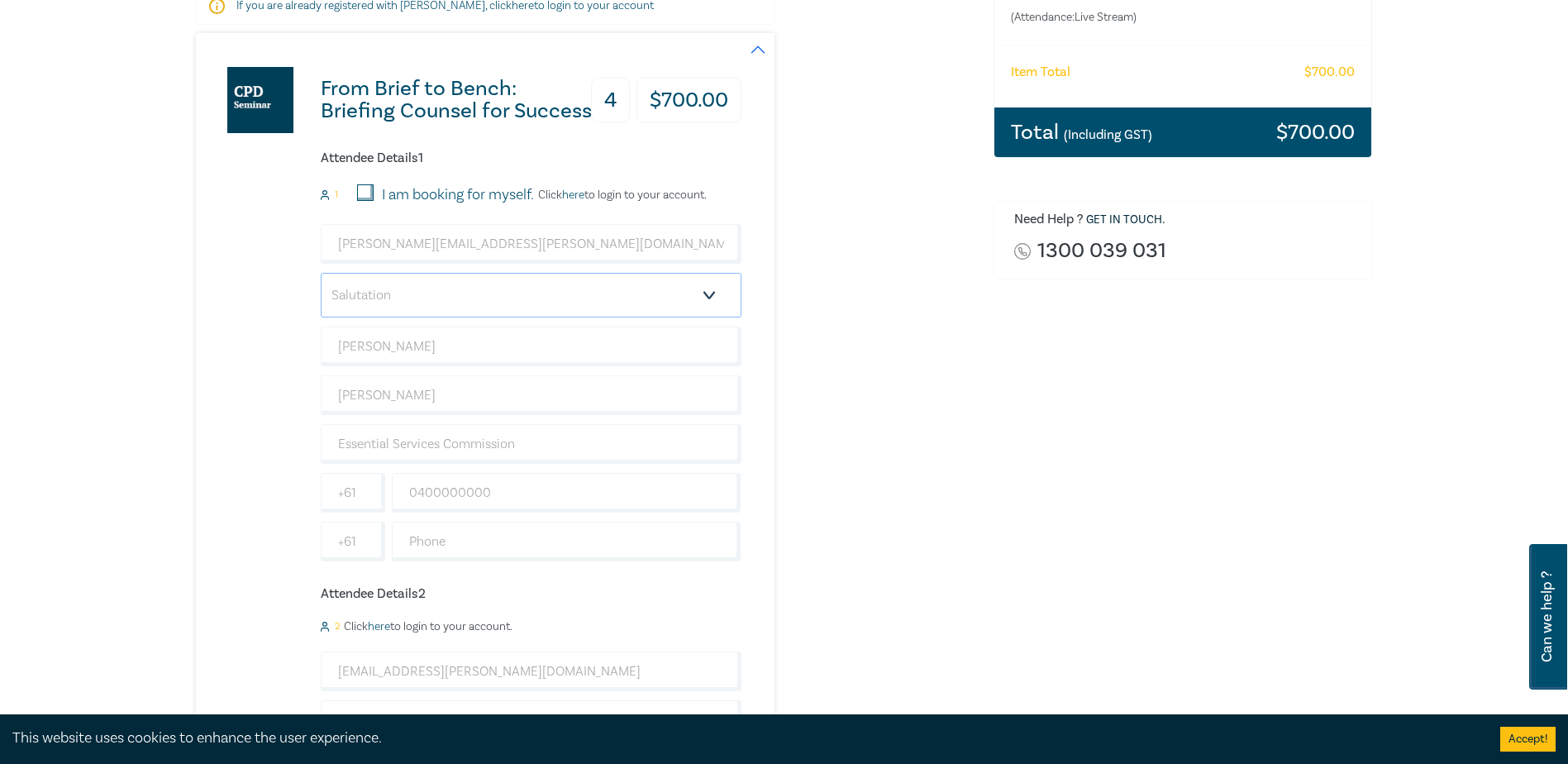
click at [432, 300] on select "Salutation Mr. Mrs. Ms. Miss Dr. Prof. Other" at bounding box center [531, 295] width 420 height 45
drag, startPoint x: 1039, startPoint y: 338, endPoint x: 914, endPoint y: 340, distance: 125.0
click at [468, 350] on input "Matthew" at bounding box center [531, 346] width 420 height 40
type input "Matthew"
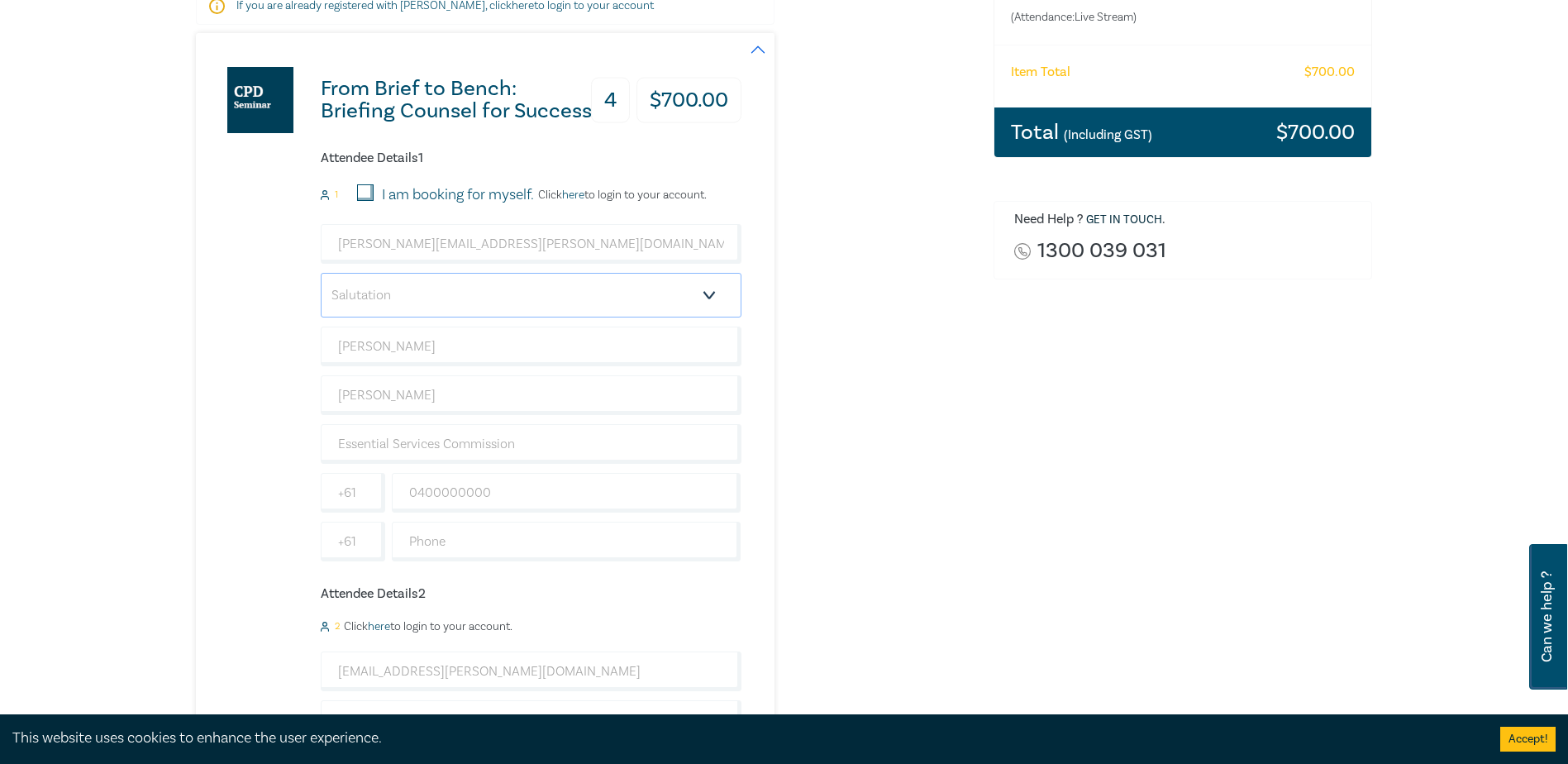
drag, startPoint x: 431, startPoint y: 284, endPoint x: 423, endPoint y: 290, distance: 10.0
click at [431, 284] on select "Salutation Mr. Mrs. Ms. Miss Dr. Prof. Other" at bounding box center [531, 295] width 420 height 45
drag, startPoint x: 1008, startPoint y: 392, endPoint x: 910, endPoint y: 385, distance: 98.2
click at [428, 388] on input "Sargeant" at bounding box center [531, 395] width 420 height 40
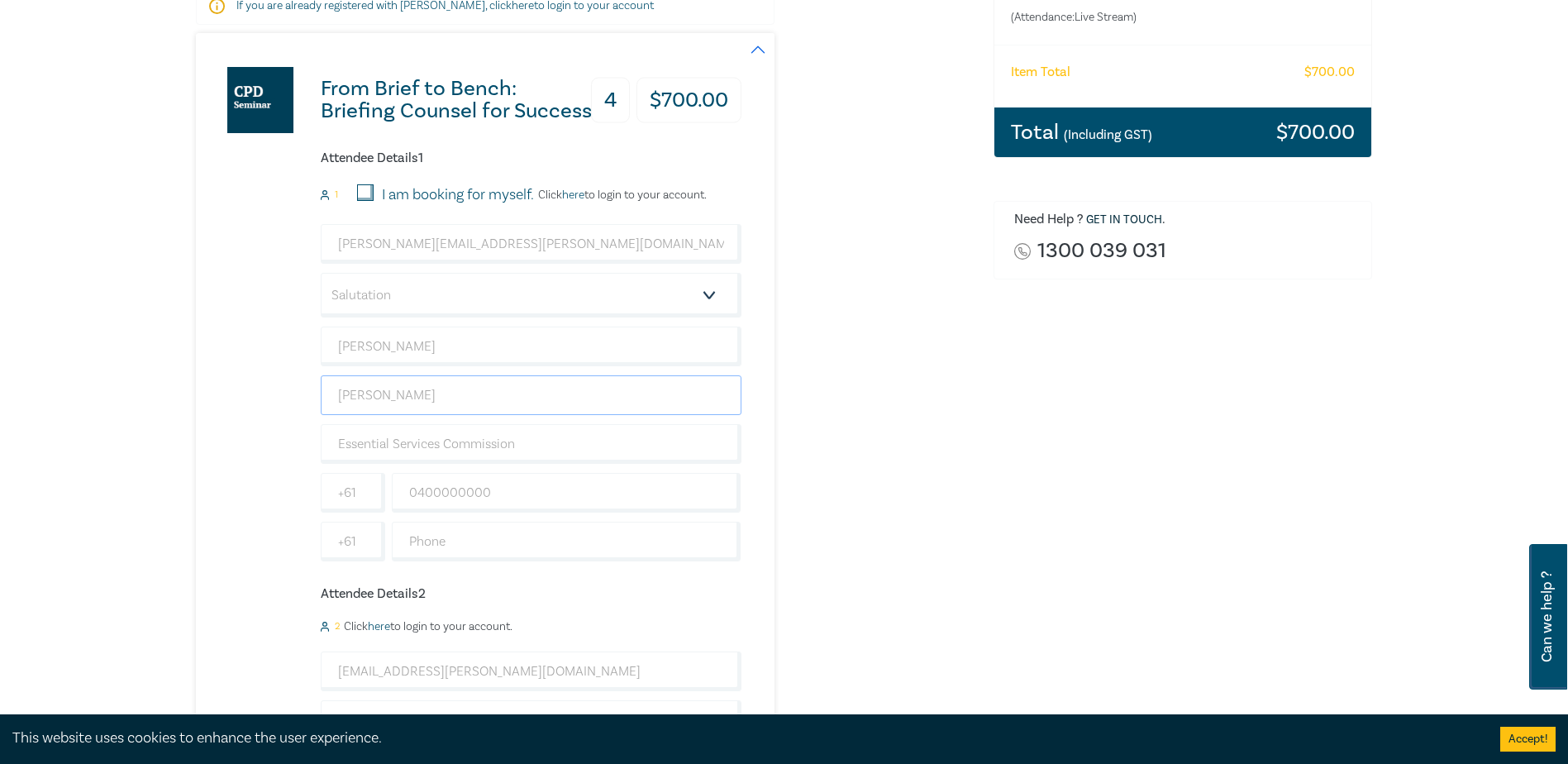
type input "Sargeant"
click at [526, 445] on input "Essential Services Commission" at bounding box center [531, 444] width 420 height 40
click at [557, 231] on input "Matthew.sargeant@esc.vic.gov.au" at bounding box center [531, 244] width 420 height 40
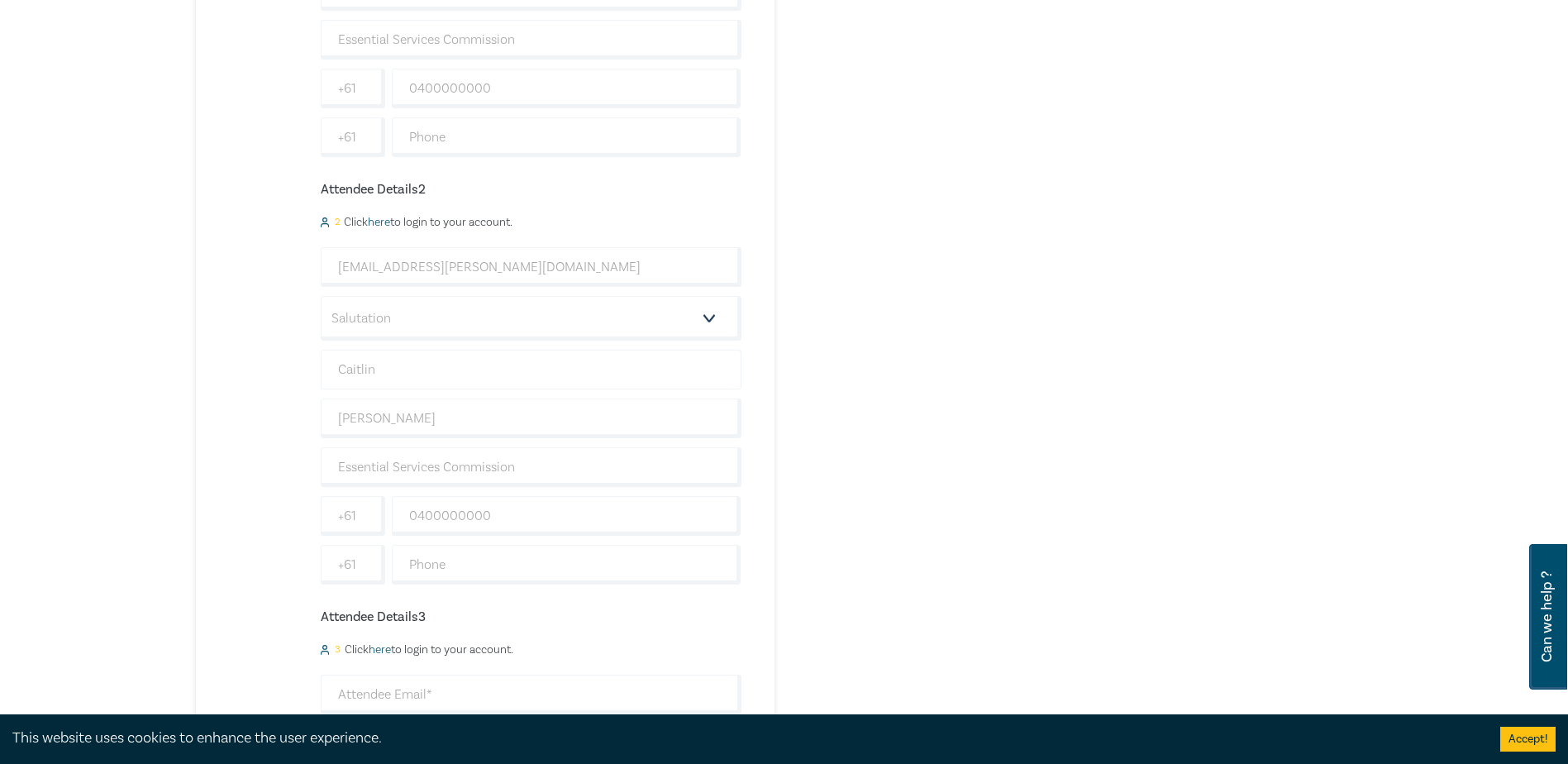
scroll to position [744, 0]
click at [419, 365] on input "Caitlin" at bounding box center [531, 361] width 420 height 40
click at [589, 423] on input "Pentony" at bounding box center [531, 409] width 420 height 40
click at [573, 438] on div "caitlin.pentony@esc.vic.gov.au Salutation Mr. Mrs. Ms. Miss Dr. Prof. Other Cai…" at bounding box center [531, 407] width 420 height 338
click at [563, 459] on input "Essential Services Commission" at bounding box center [531, 458] width 420 height 40
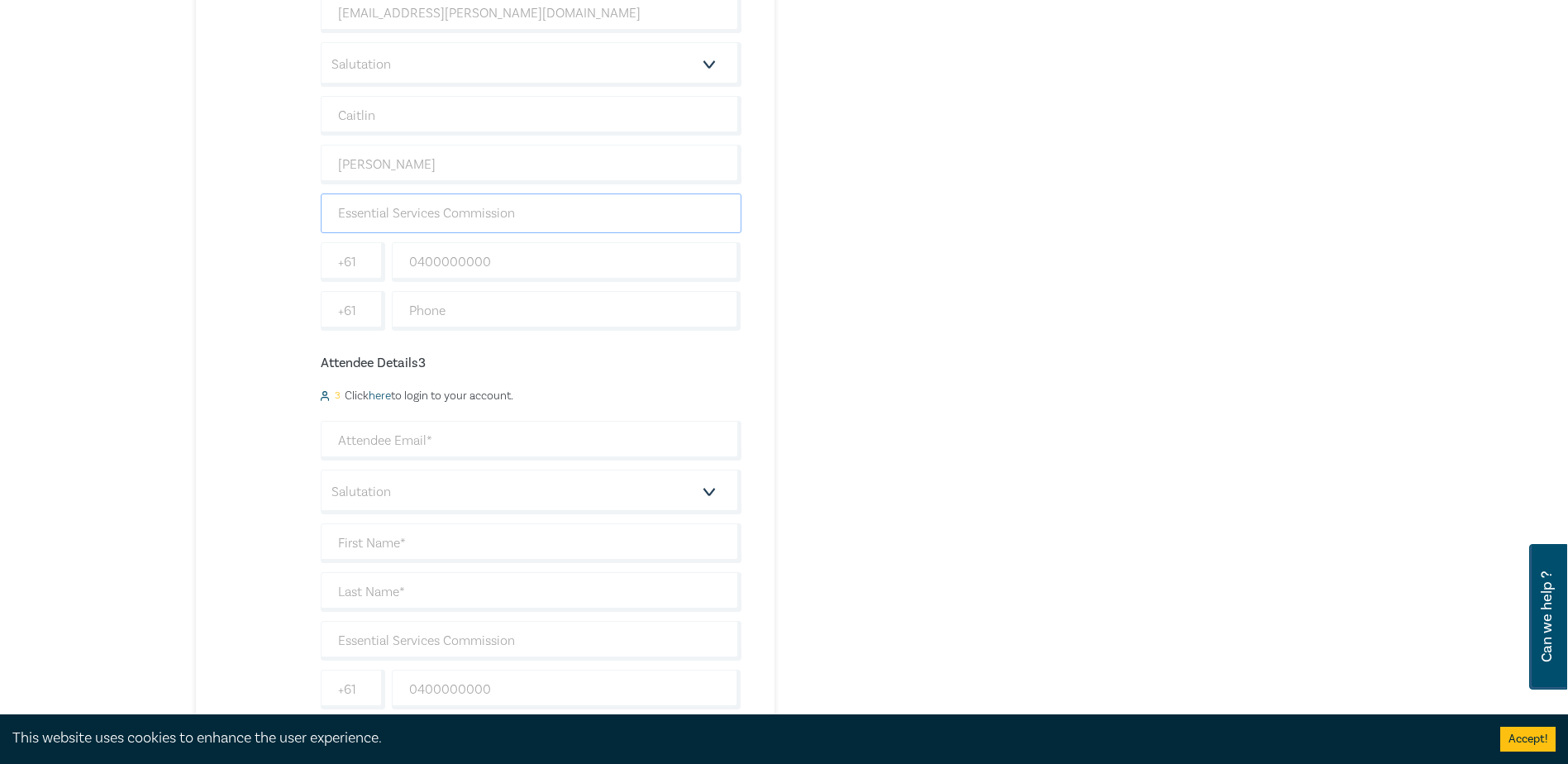
scroll to position [992, 0]
click at [431, 537] on input "text" at bounding box center [531, 540] width 420 height 40
paste input "Gregory, Jessica"
drag, startPoint x: 387, startPoint y: 544, endPoint x: 229, endPoint y: 543, distance: 158.0
click at [229, 543] on div "From Brief to Bench: Briefing Counsel for Success 4 $ 700.00 Attendee Details 1…" at bounding box center [469, 295] width 545 height 1848
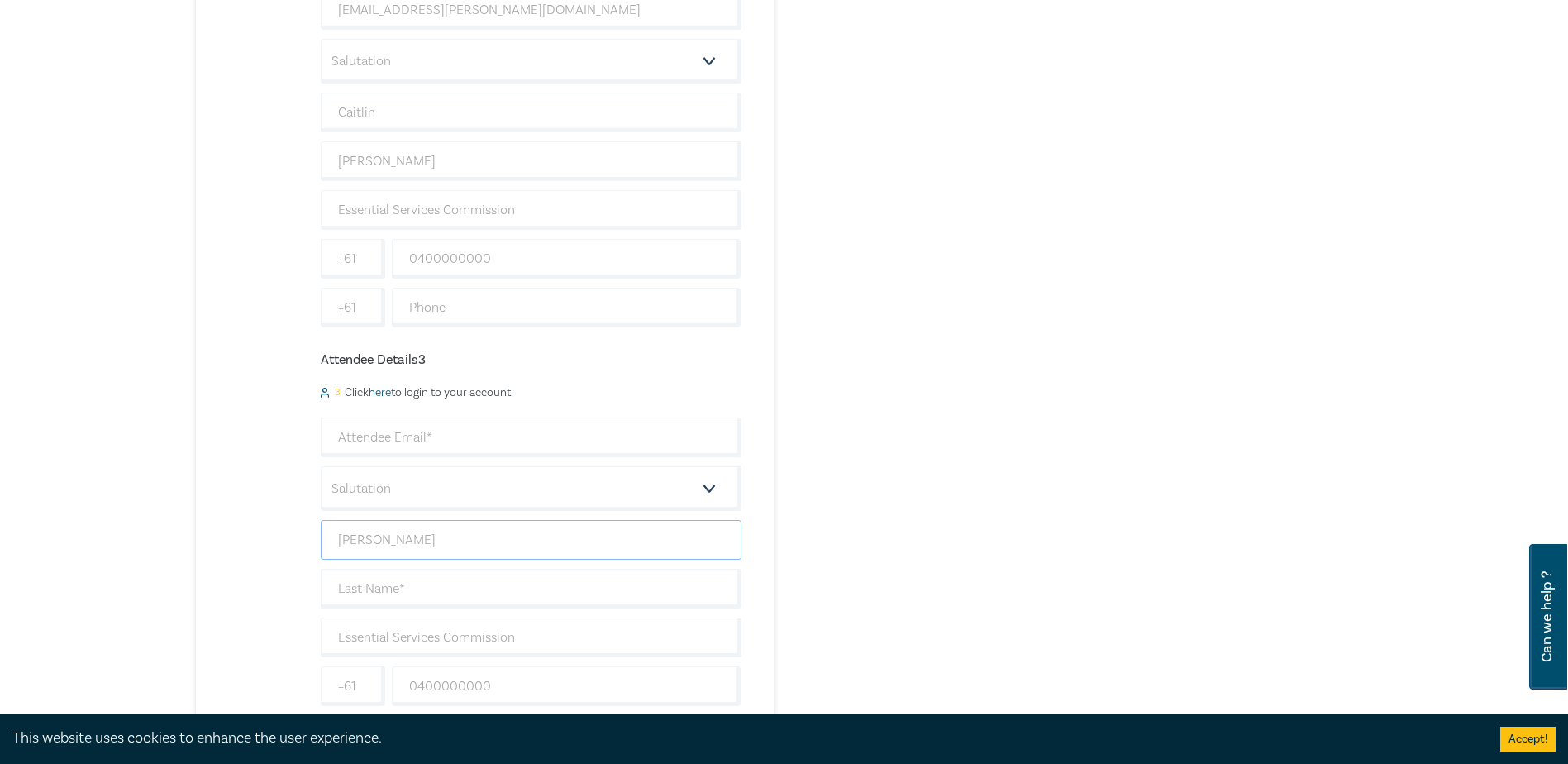
click at [392, 539] on input "Jessica" at bounding box center [531, 540] width 420 height 40
type input "Jessica"
click at [374, 591] on input "text" at bounding box center [531, 589] width 420 height 40
paste input "Gregory,"
type input "Gregory"
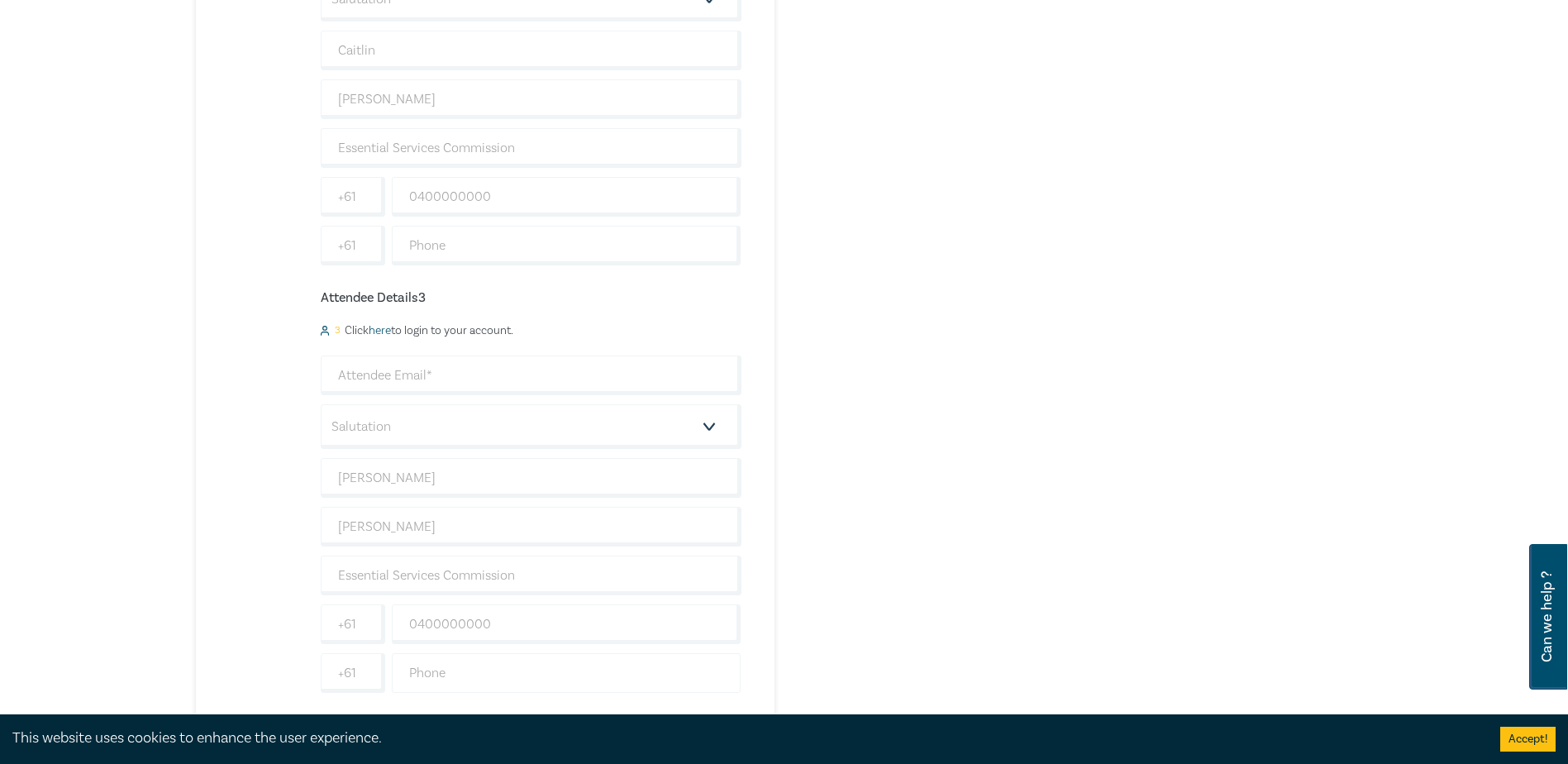
scroll to position [1158, 0]
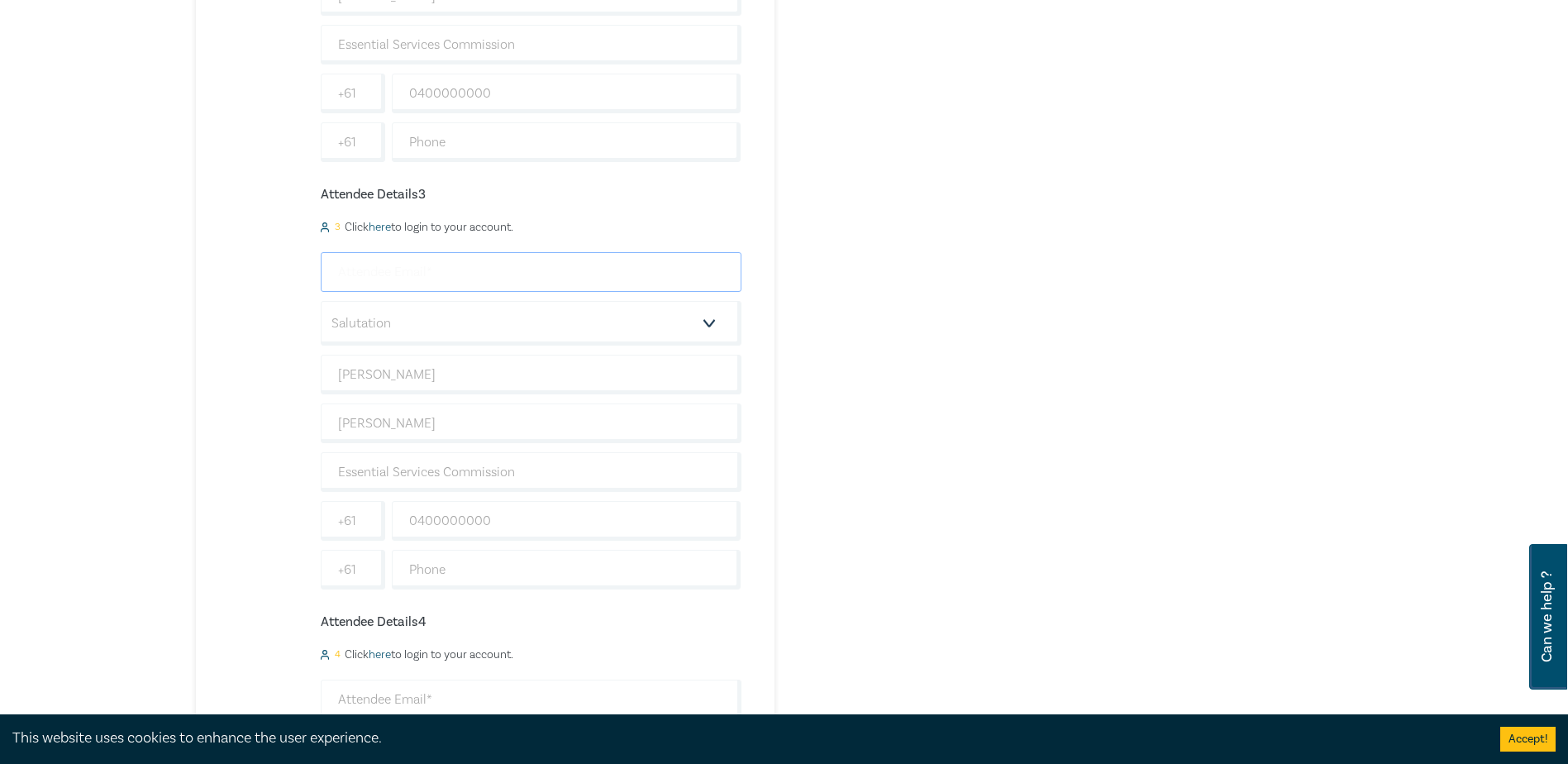
click at [388, 275] on input "email" at bounding box center [531, 272] width 420 height 40
paste input "jessica.gregory@esc.vic.gov.au"
type input "jessica.gregory@esc.vic.gov.au"
click at [982, 361] on div "Delivery Option Event Attendance If you are already registered with Leo Cussen,…" at bounding box center [584, 116] width 797 height 2128
click at [330, 274] on input "jessica.gregory@esc.vic.gov.au" at bounding box center [531, 272] width 420 height 40
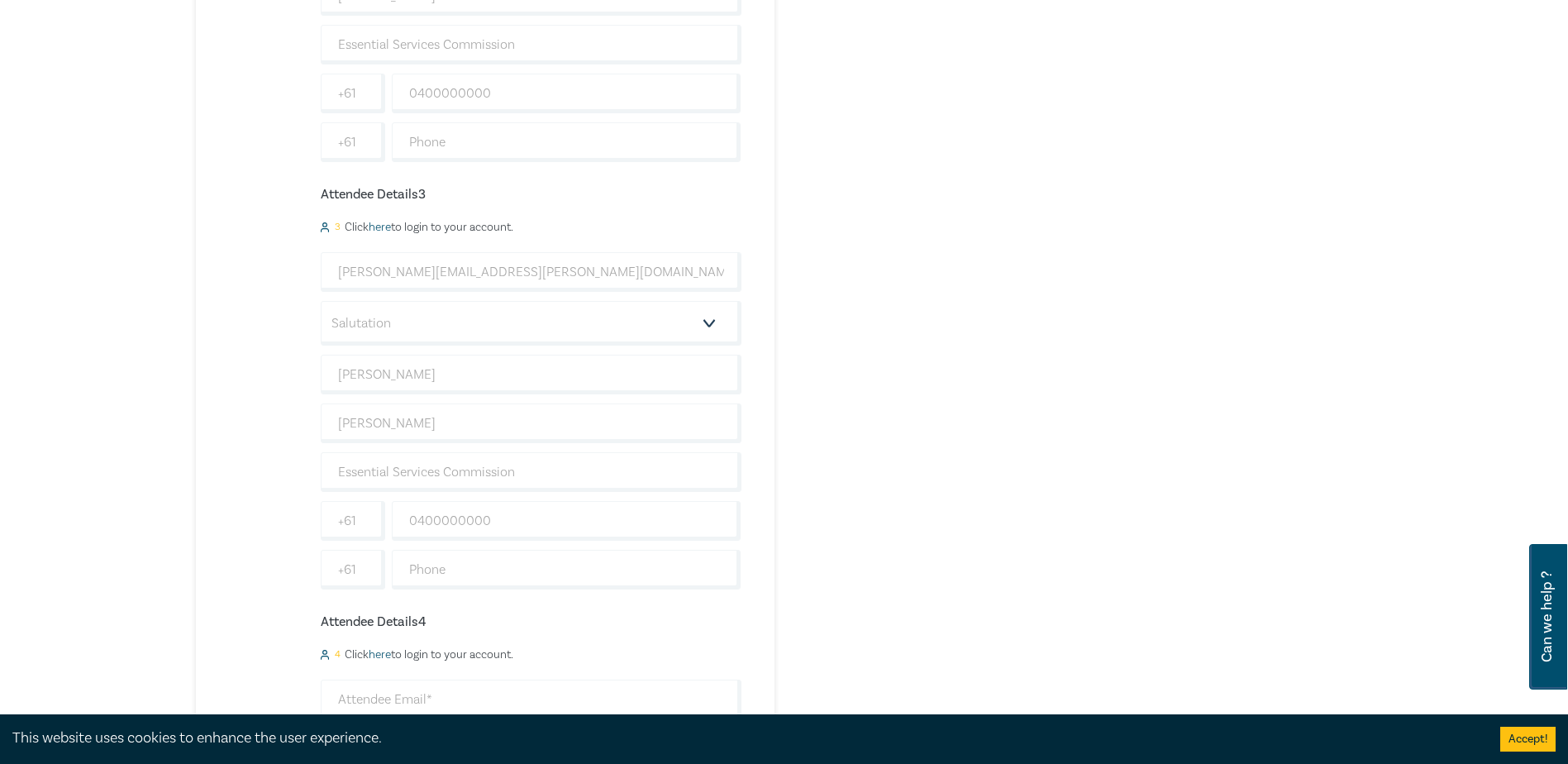
click at [1125, 388] on div "Order From Brief to Bench: Briefing Counsel for Success (Attendance: Live Strea…" at bounding box center [1183, 116] width 400 height 2128
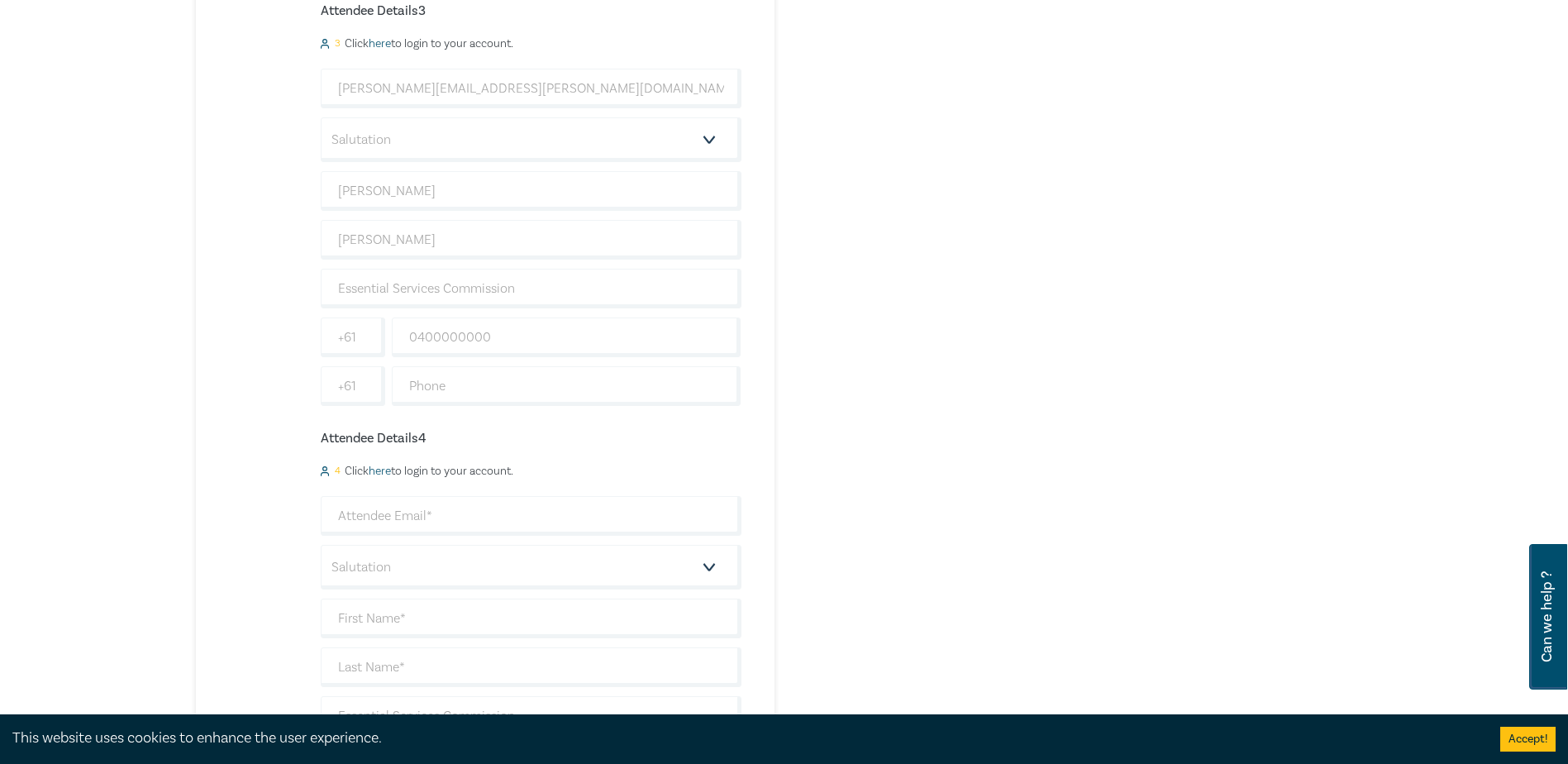
scroll to position [1488, 0]
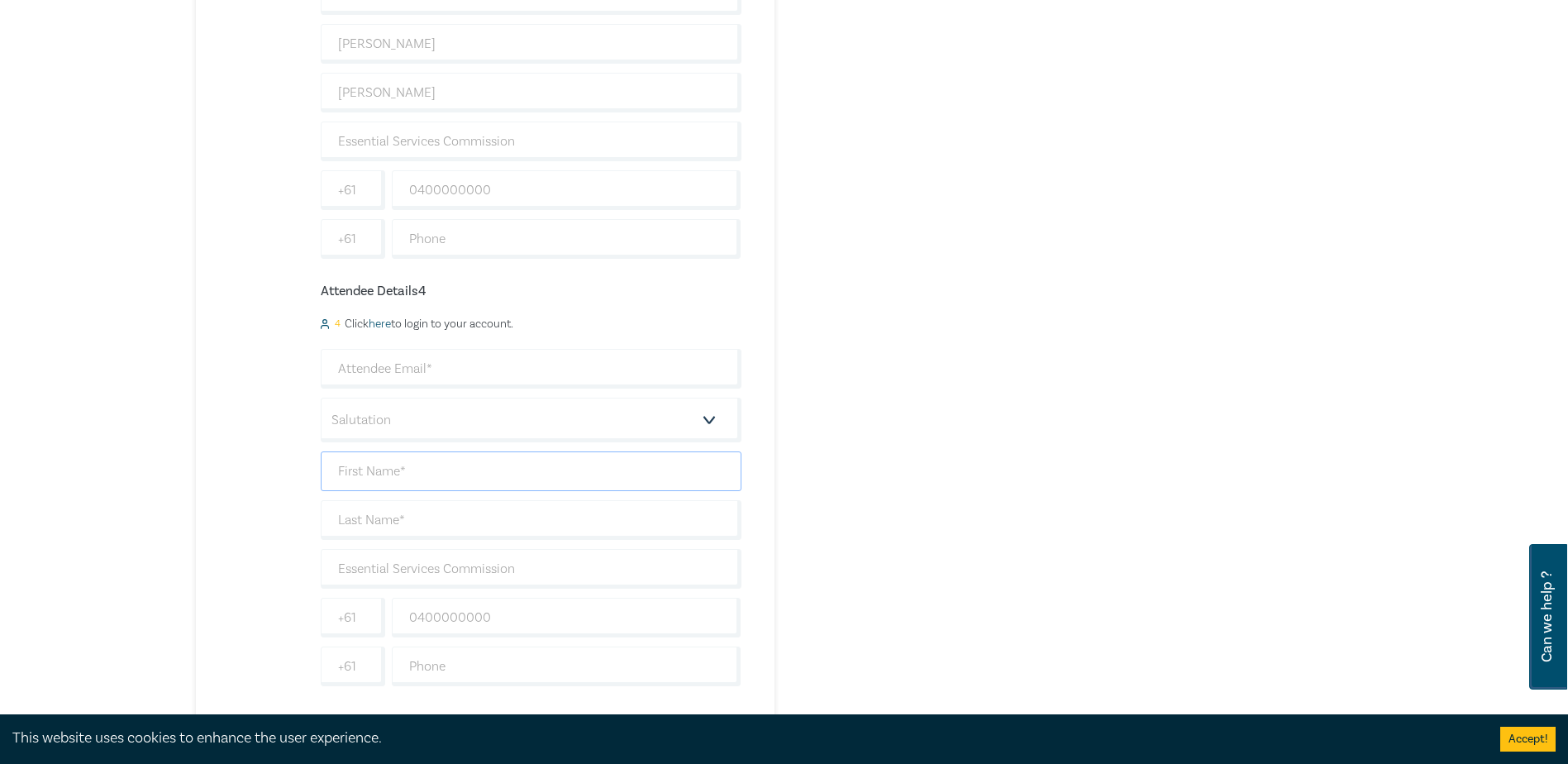
click at [412, 466] on input "text" at bounding box center [531, 471] width 420 height 40
paste input "Elisabeth Kelaart"
drag, startPoint x: 392, startPoint y: 470, endPoint x: 674, endPoint y: 464, distance: 282.1
click at [674, 464] on input "Elisabeth Kelaart" at bounding box center [531, 471] width 420 height 40
type input "Elisabeth"
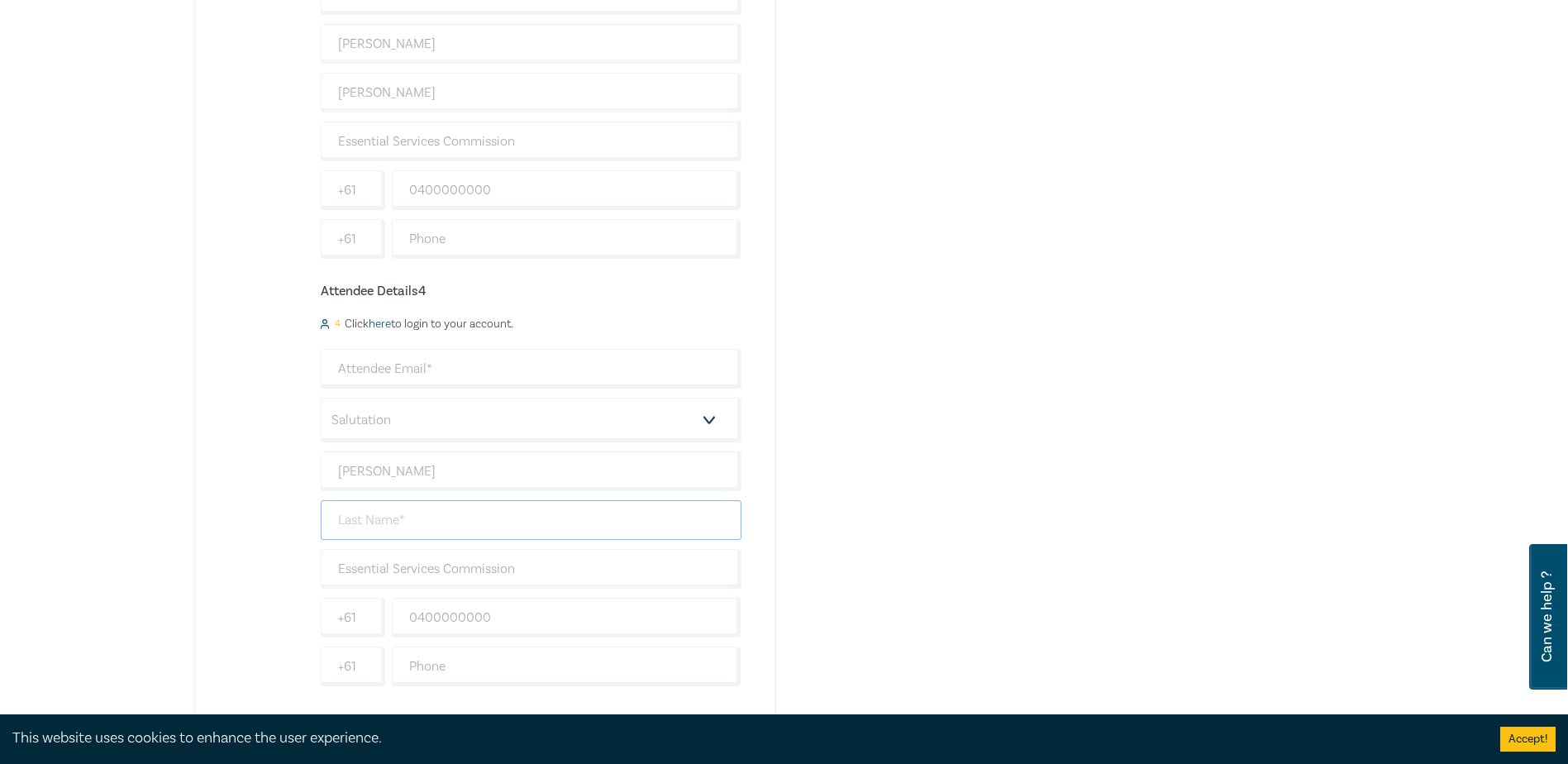
drag, startPoint x: 355, startPoint y: 523, endPoint x: 411, endPoint y: 515, distance: 56.6
click at [356, 522] on input "text" at bounding box center [531, 520] width 420 height 40
paste input "Kelaart"
click at [426, 524] on input "Kelaart" at bounding box center [531, 520] width 420 height 40
type input "Kelaart"
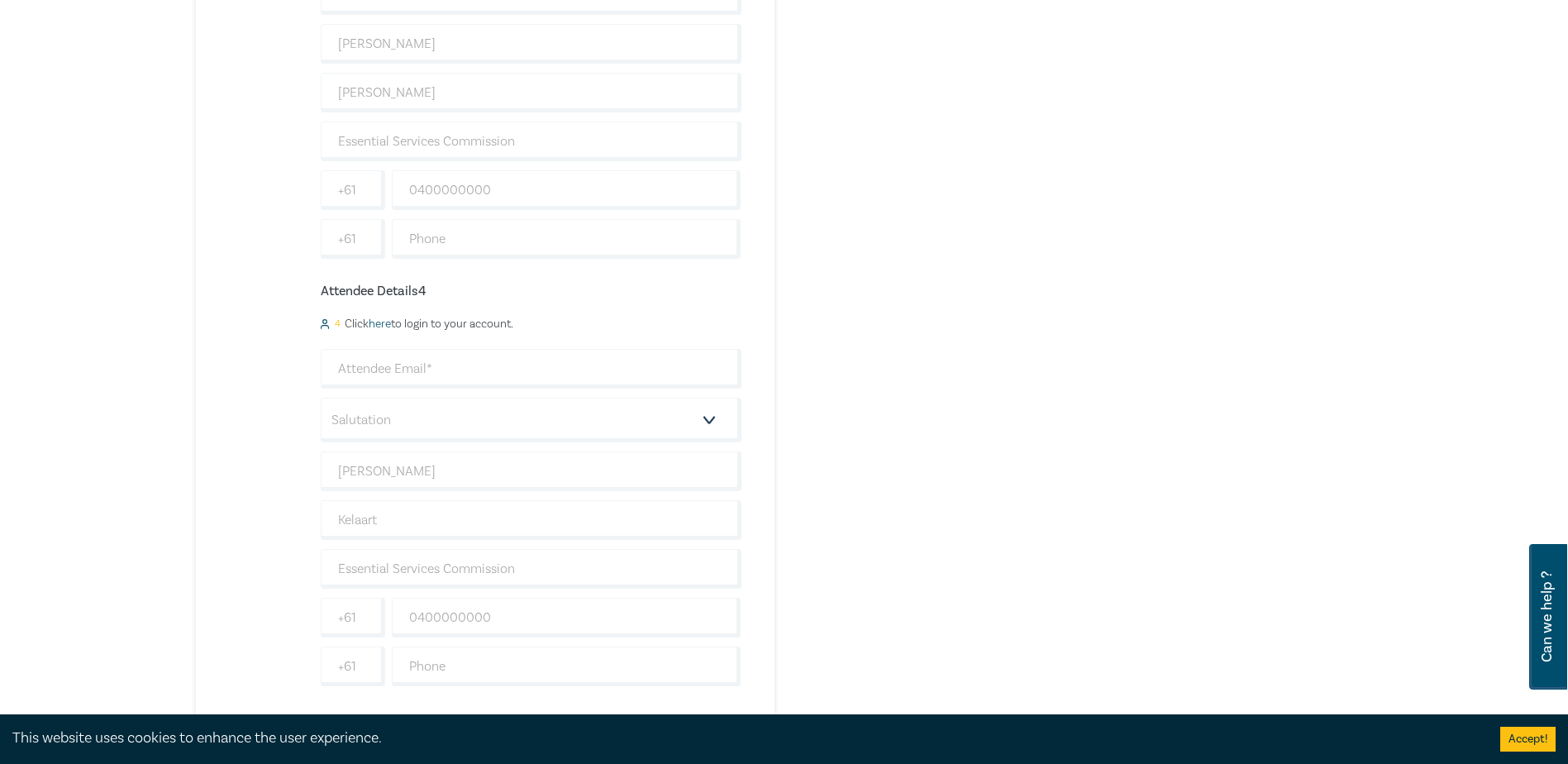
click at [462, 468] on input "Elisabeth" at bounding box center [531, 471] width 420 height 40
click at [338, 464] on input "Elisabeth" at bounding box center [531, 471] width 420 height 40
click at [338, 515] on input "Kelaart" at bounding box center [531, 520] width 420 height 40
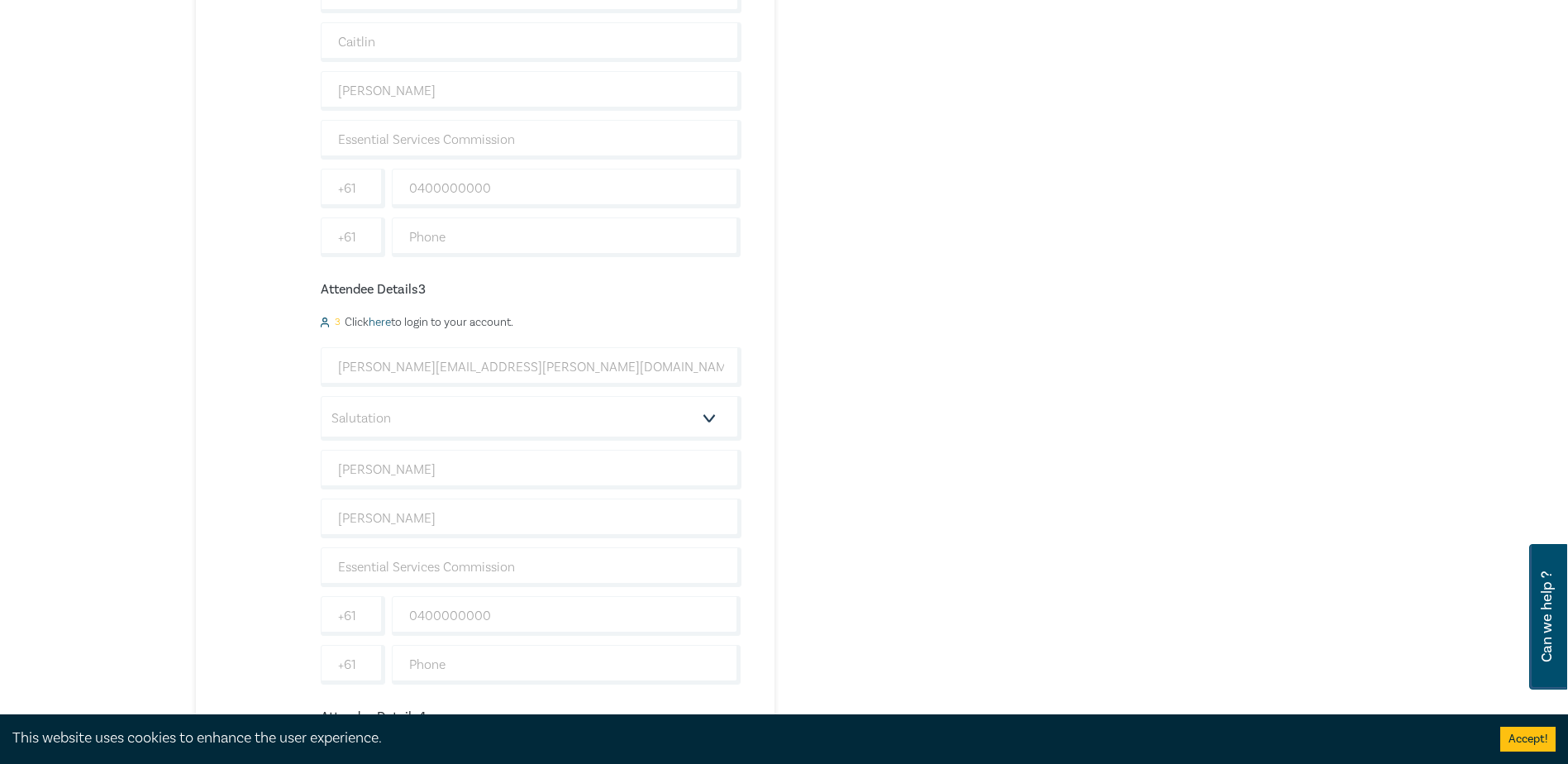
scroll to position [1075, 0]
click at [337, 447] on input "Jessica" at bounding box center [531, 458] width 420 height 40
click at [337, 508] on input "Gregory" at bounding box center [531, 506] width 420 height 40
click at [1147, 522] on div "Order From Brief to Bench: Briefing Counsel for Success (Attendance: Live Strea…" at bounding box center [1183, 198] width 400 height 2128
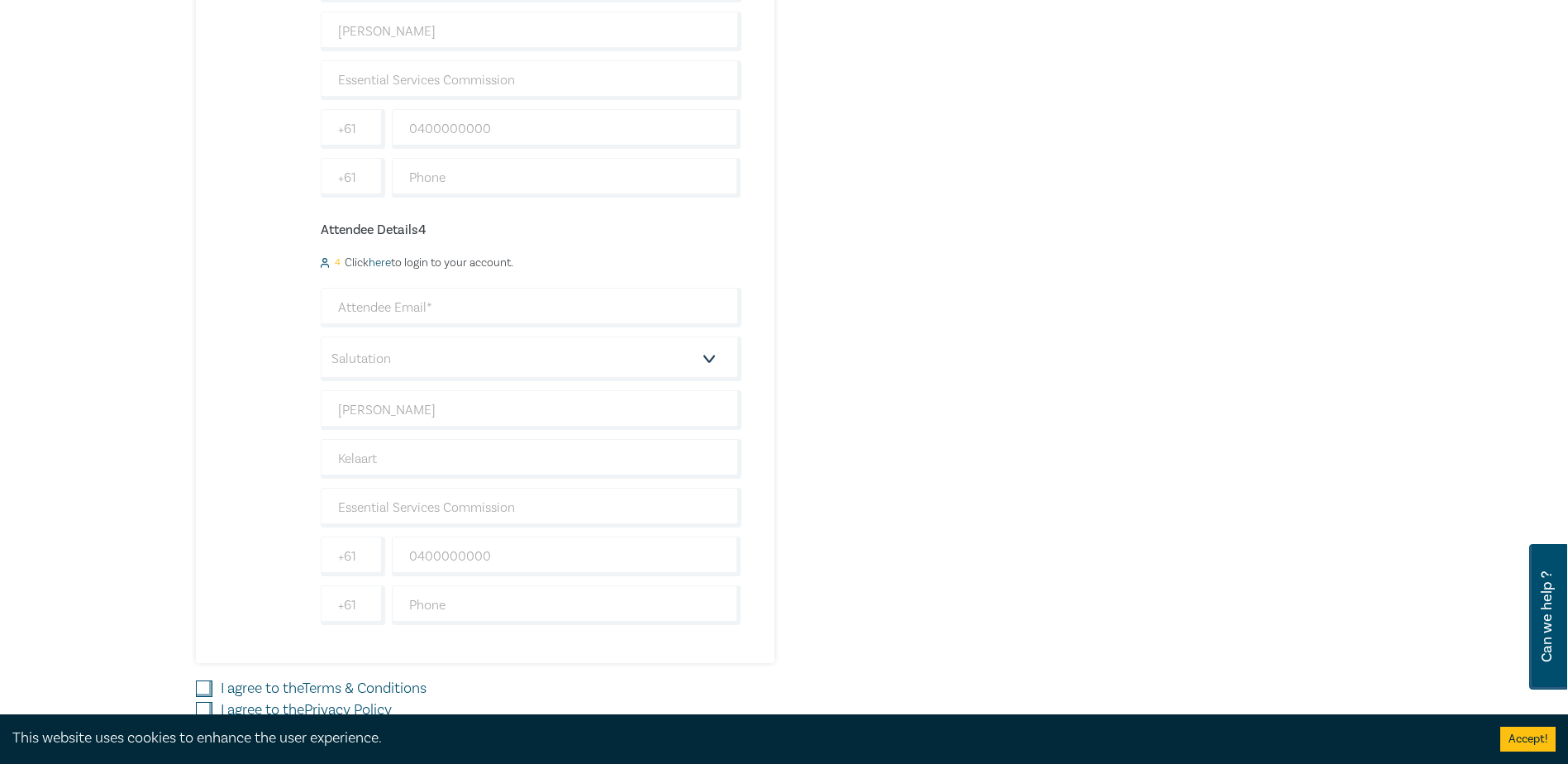
scroll to position [1653, 0]
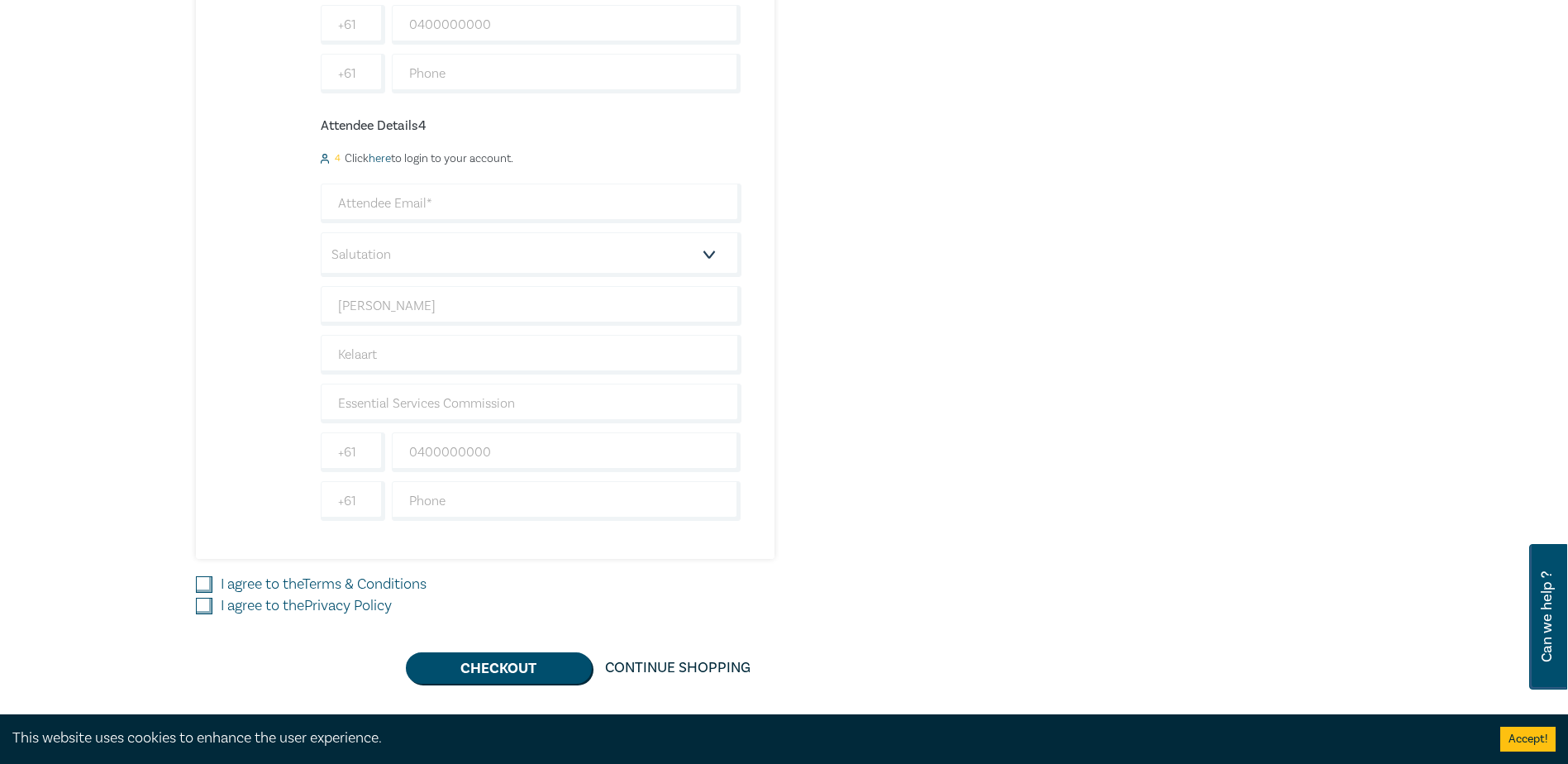
click at [211, 587] on input "I agree to the Terms & Conditions" at bounding box center [204, 584] width 16 height 16
checkbox input "true"
click at [211, 608] on input "I agree to the Privacy Policy" at bounding box center [204, 605] width 16 height 16
checkbox input "true"
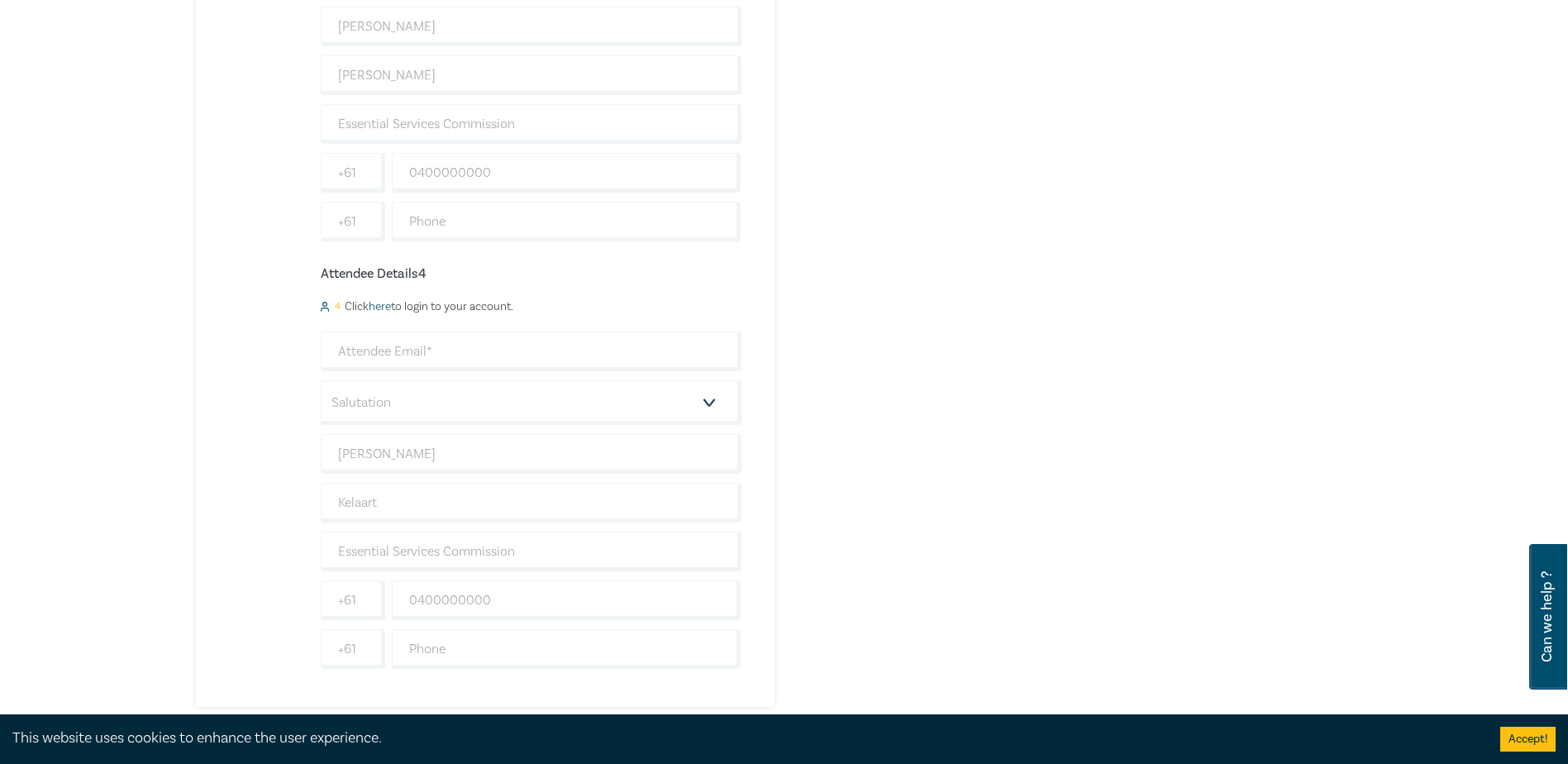
scroll to position [1736, 0]
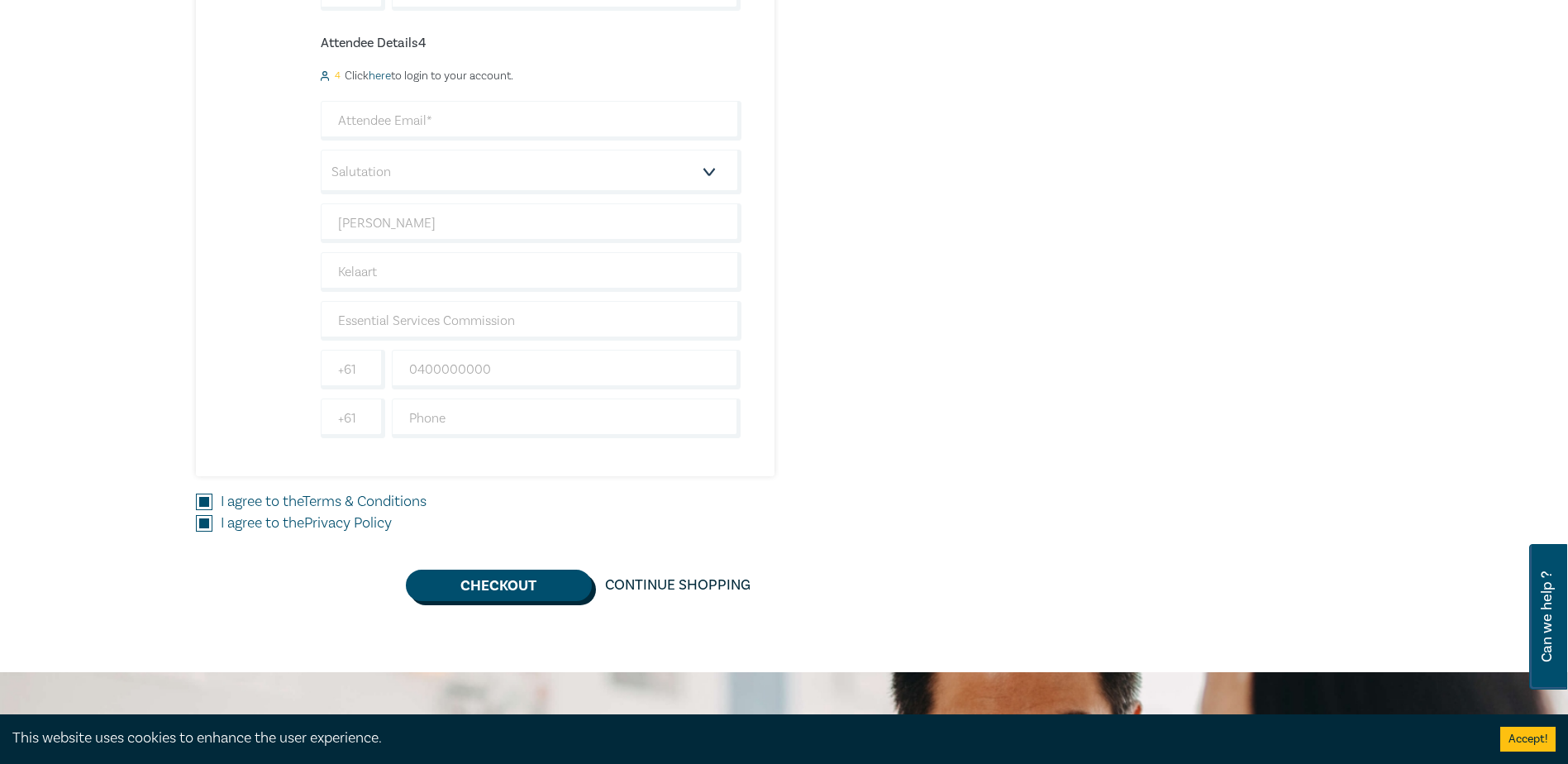
click at [517, 592] on button "Checkout" at bounding box center [498, 585] width 186 height 31
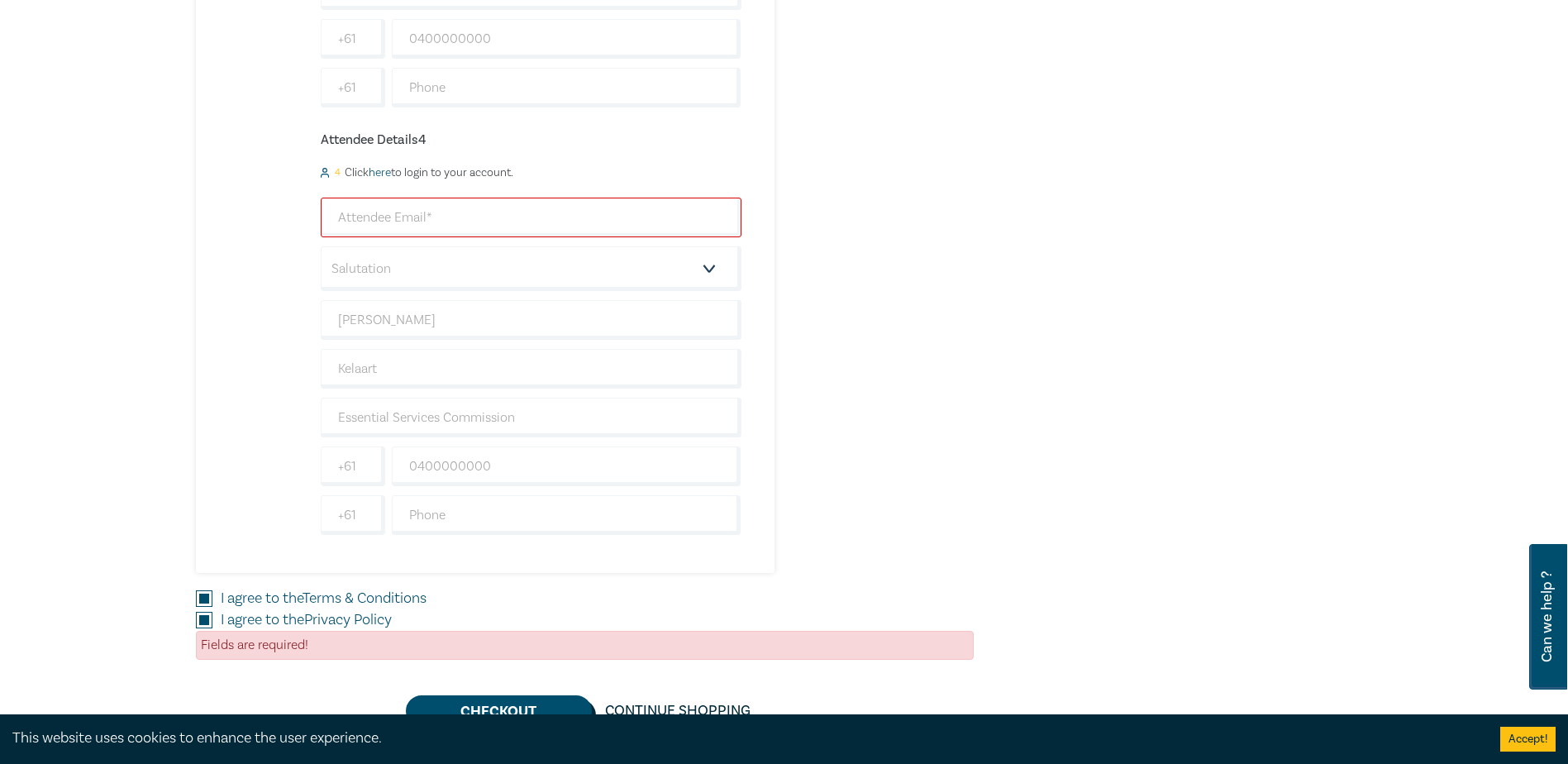
scroll to position [1405, 0]
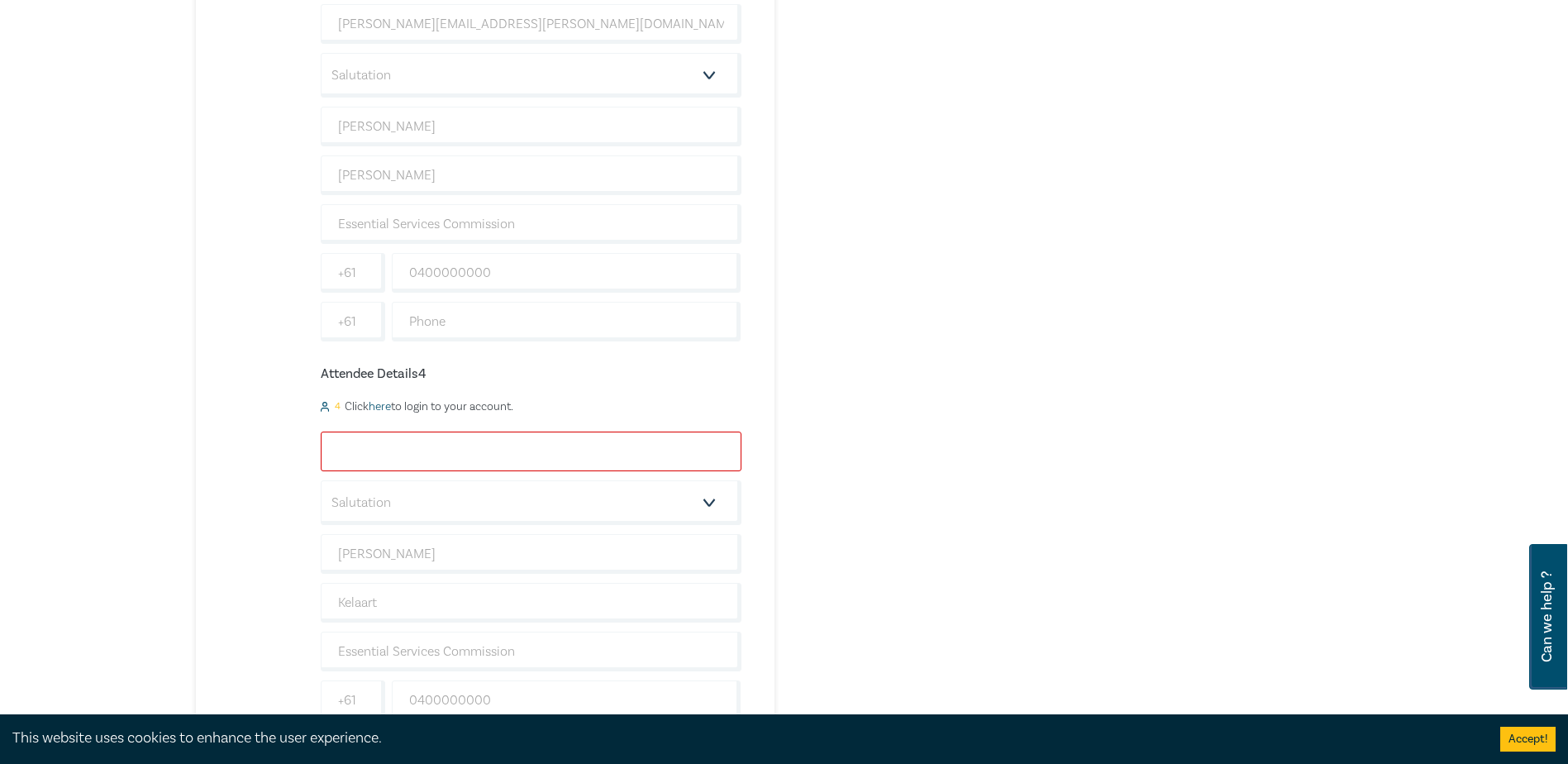
click at [510, 455] on input "email" at bounding box center [531, 451] width 420 height 40
click at [519, 447] on input "email" at bounding box center [531, 451] width 420 height 40
paste input "elisabeth.kelaart@esc.vic.gov.au"
type input "elisabeth.kelaart@esc.vic.gov.au"
drag, startPoint x: 1208, startPoint y: 338, endPoint x: 1216, endPoint y: 331, distance: 10.6
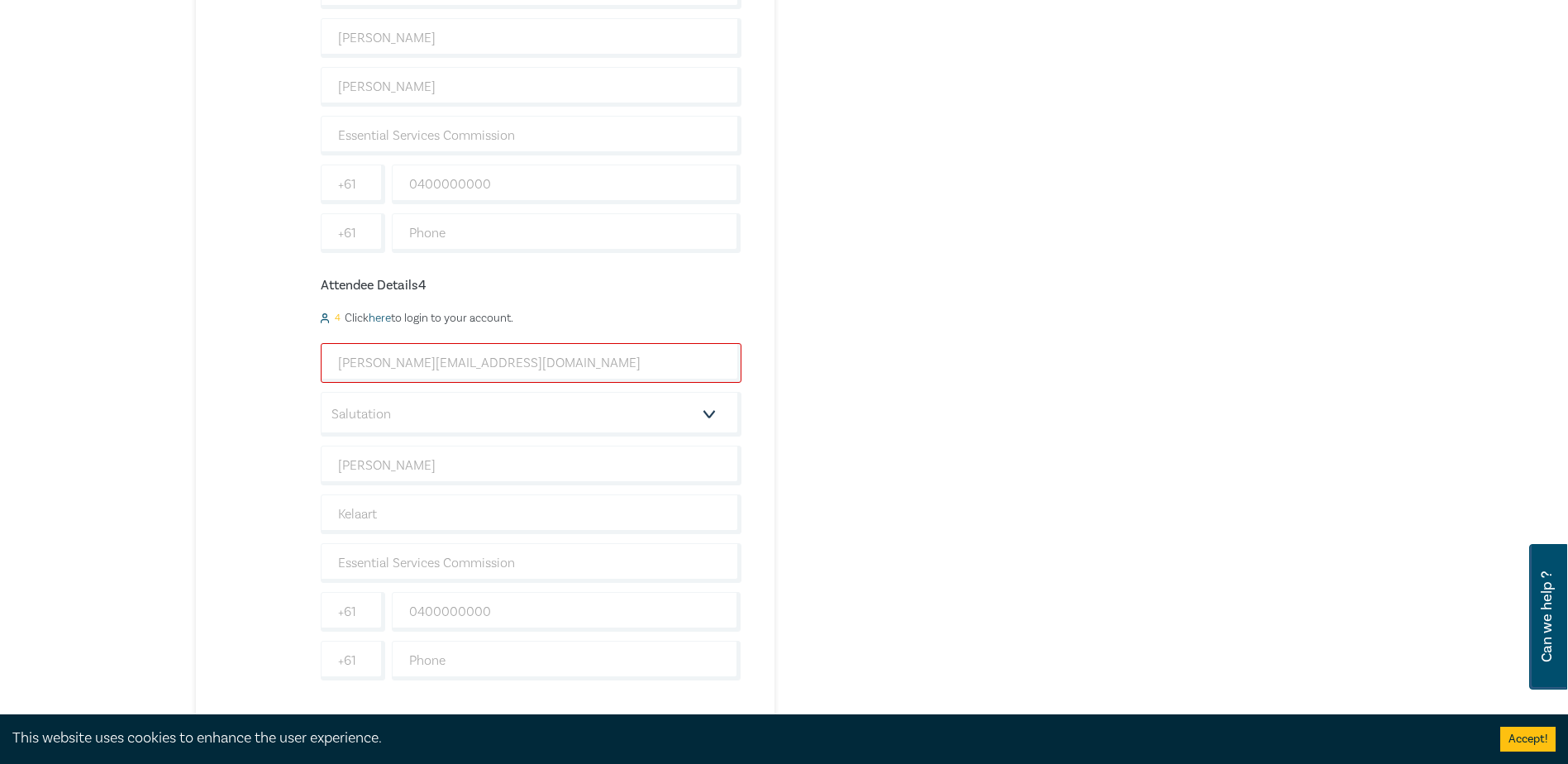
scroll to position [1653, 0]
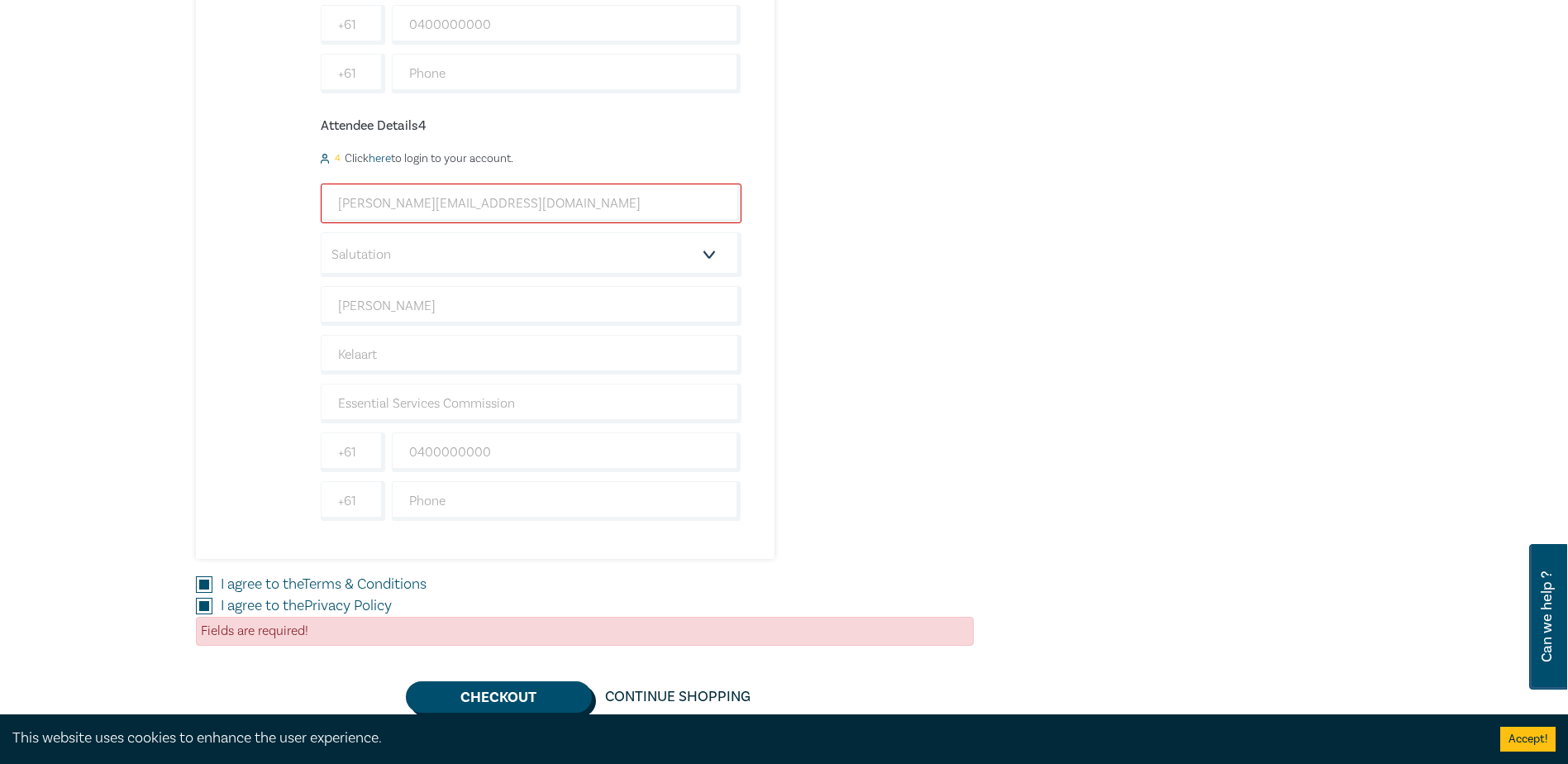
click at [483, 700] on button "Checkout" at bounding box center [498, 697] width 186 height 31
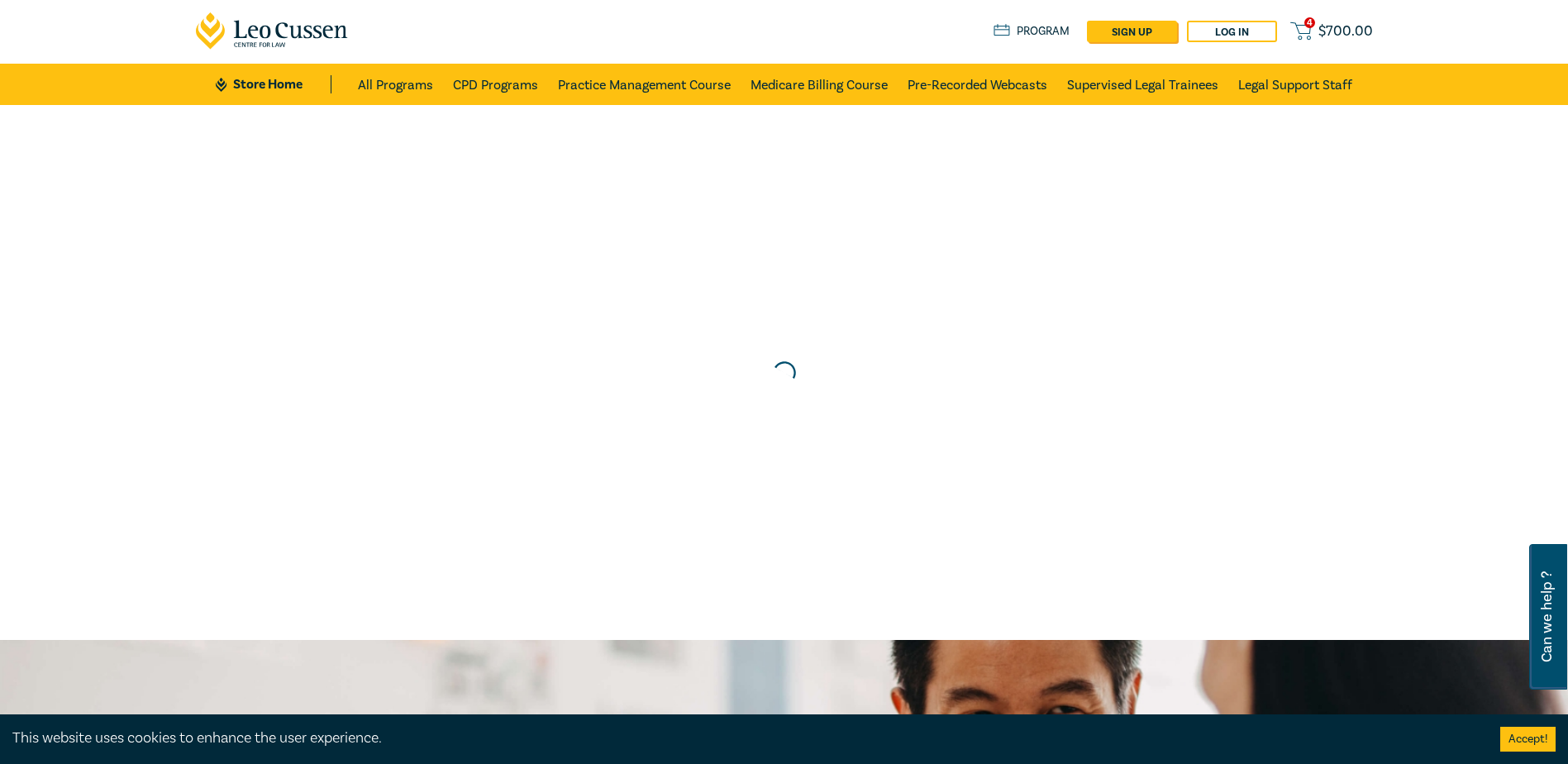
scroll to position [0, 0]
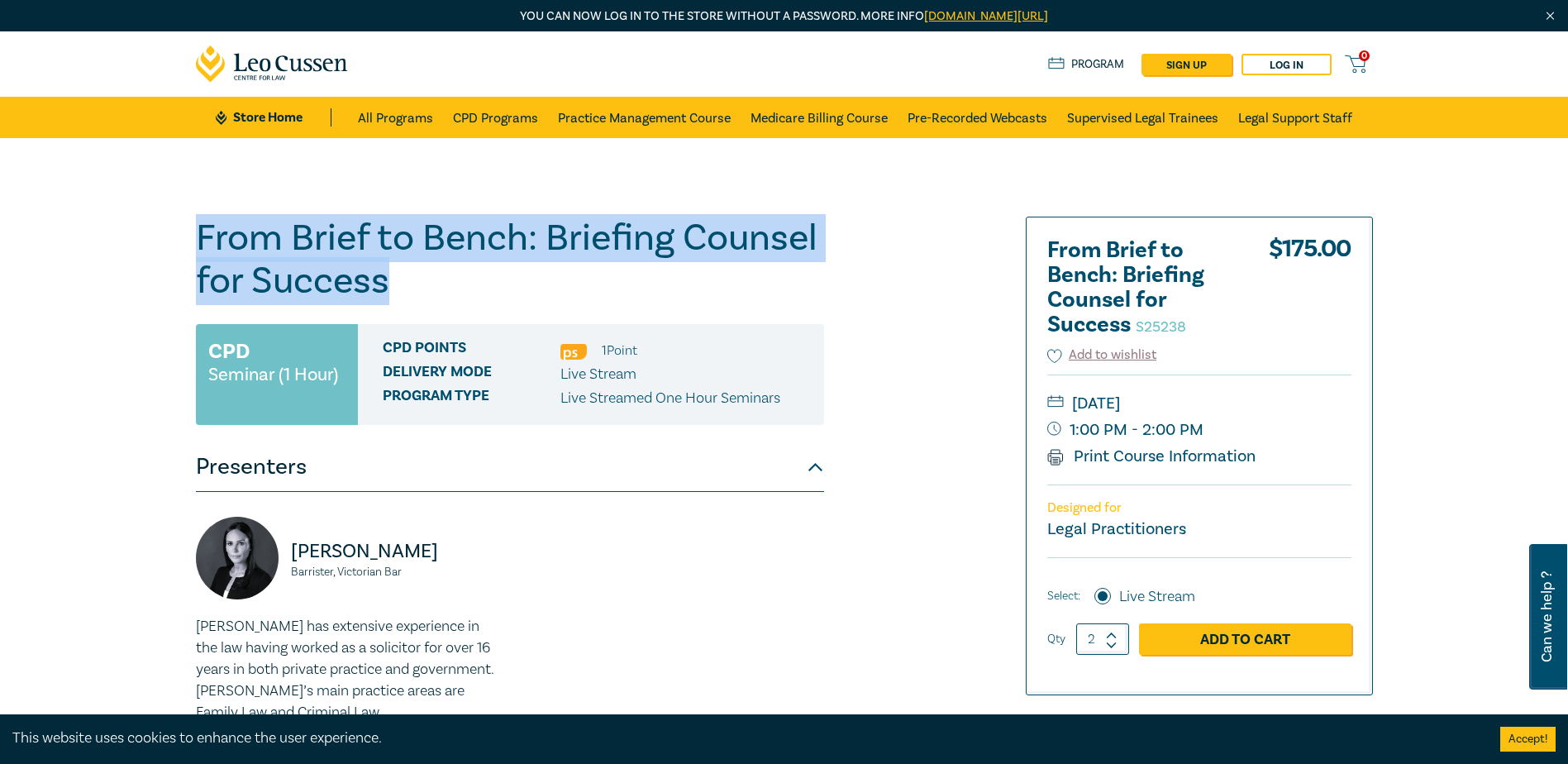
click at [378, 276] on h1 "From Brief to Bench: Briefing Counsel for Success S25238" at bounding box center [510, 260] width 628 height 86
drag, startPoint x: 200, startPoint y: 233, endPoint x: 390, endPoint y: 281, distance: 196.0
click at [390, 281] on h1 "From Brief to Bench: Briefing Counsel for Success S25238" at bounding box center [510, 260] width 628 height 86
copy h1 "From Brief to Bench: Briefing Counsel for Success"
